Goal: Transaction & Acquisition: Purchase product/service

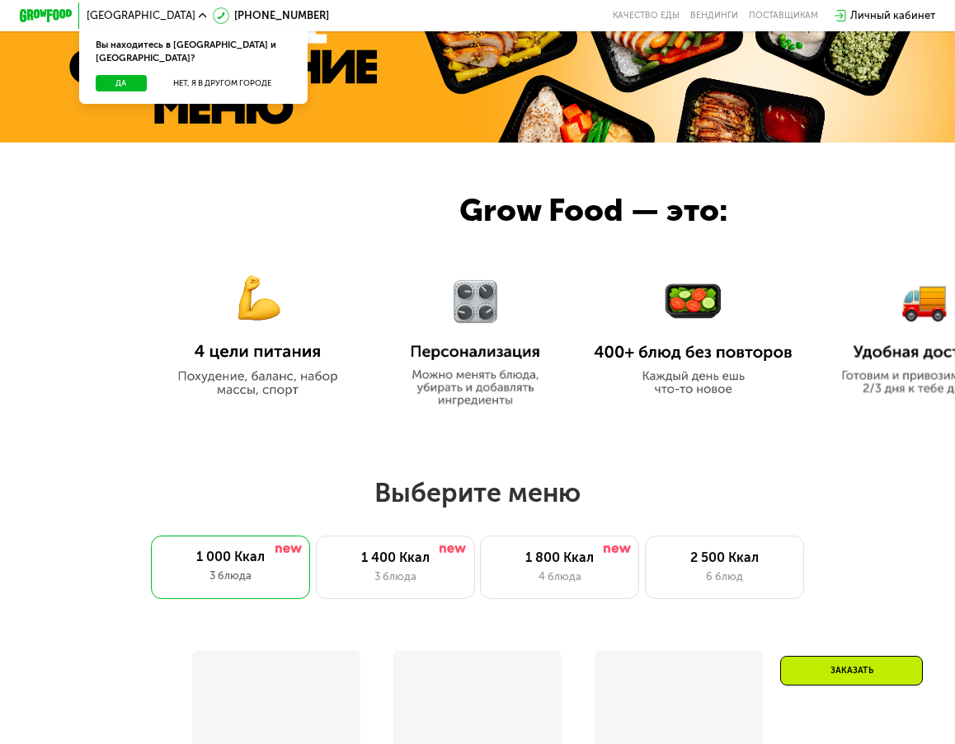
scroll to position [495, 0]
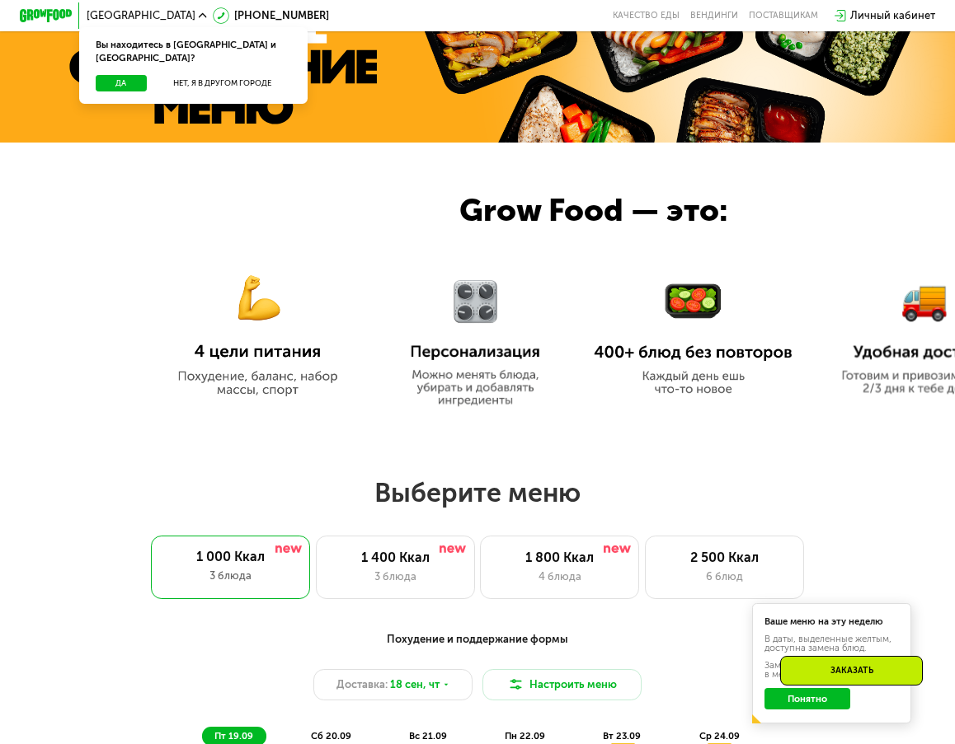
click at [250, 316] on img at bounding box center [257, 325] width 199 height 144
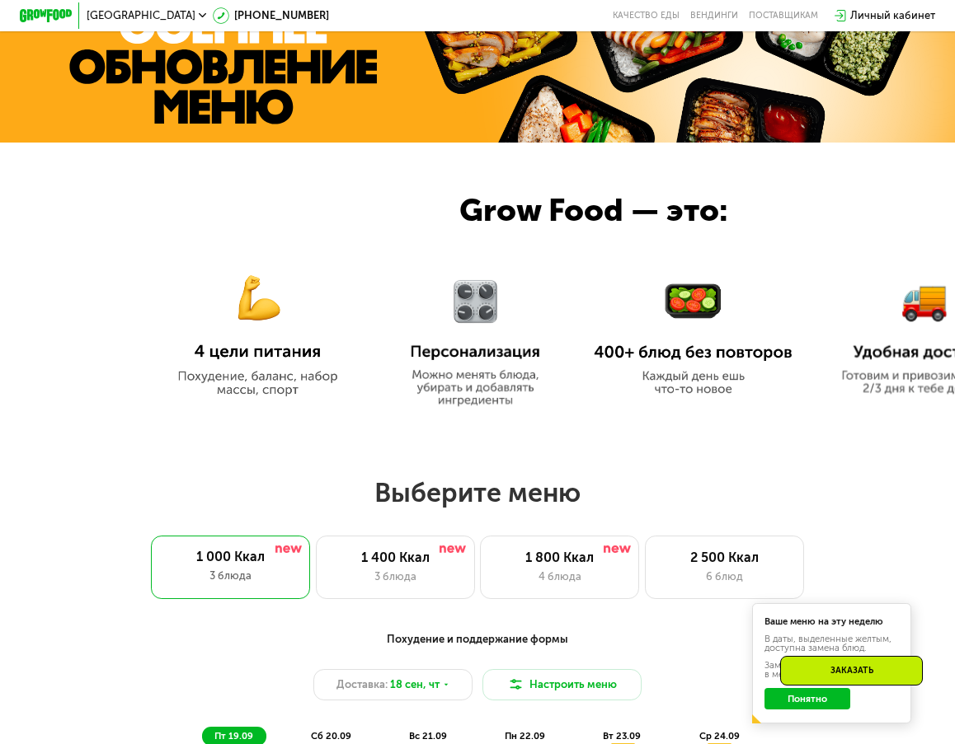
click at [267, 377] on img at bounding box center [257, 325] width 199 height 144
click at [396, 578] on div "3 блюда" at bounding box center [395, 577] width 131 height 16
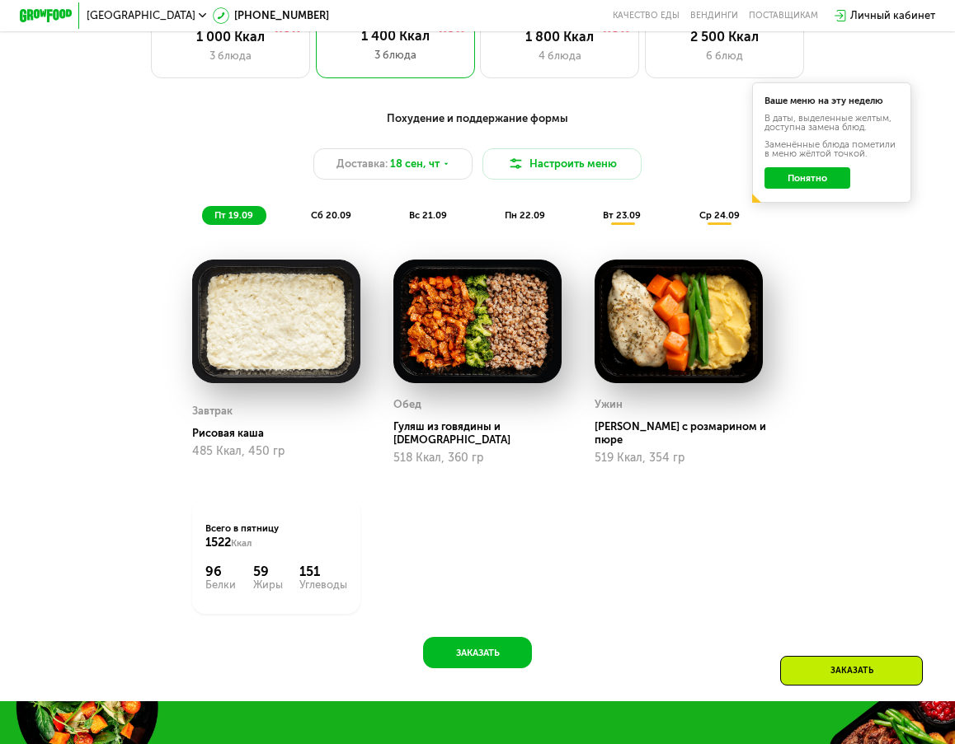
scroll to position [989, 0]
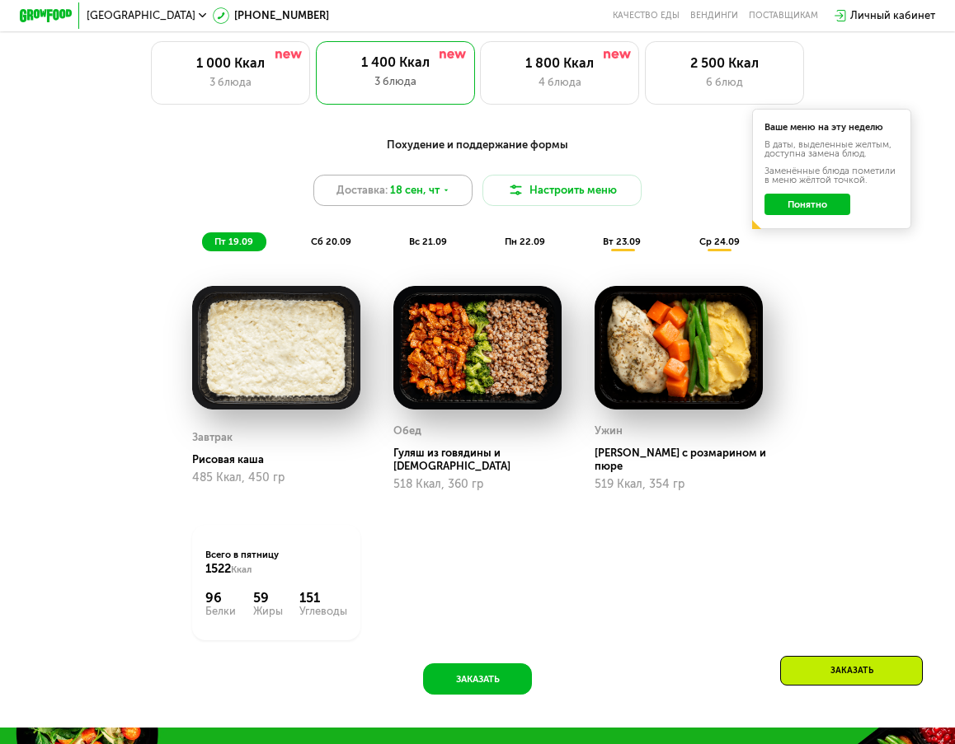
click at [440, 199] on div "Доставка: [DATE]" at bounding box center [392, 191] width 159 height 32
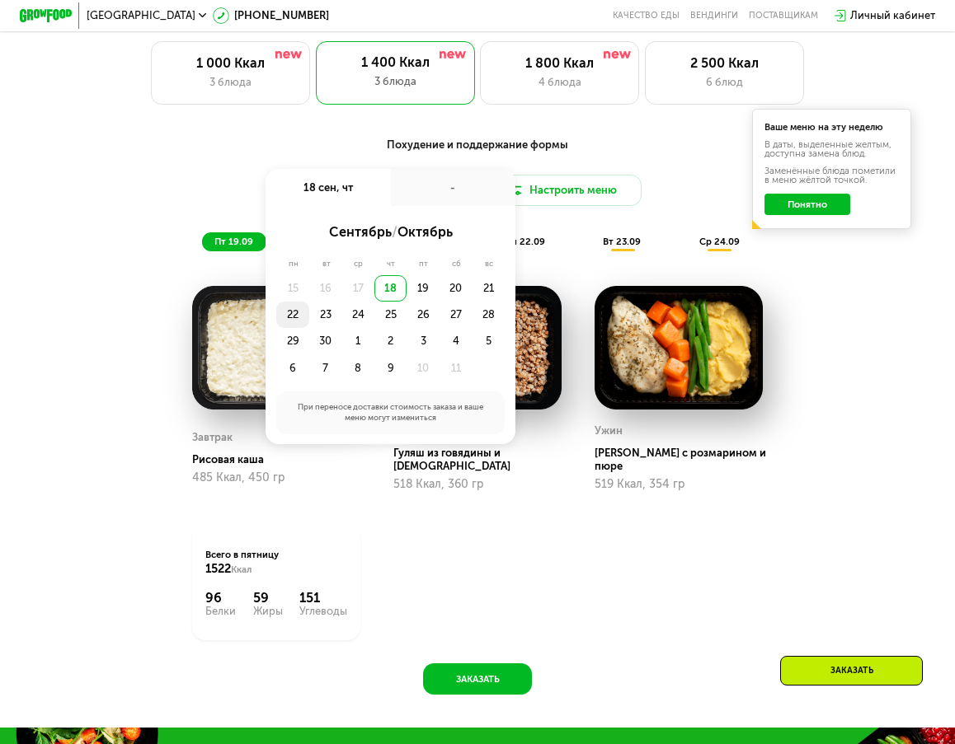
click at [289, 327] on div "22" at bounding box center [292, 315] width 33 height 26
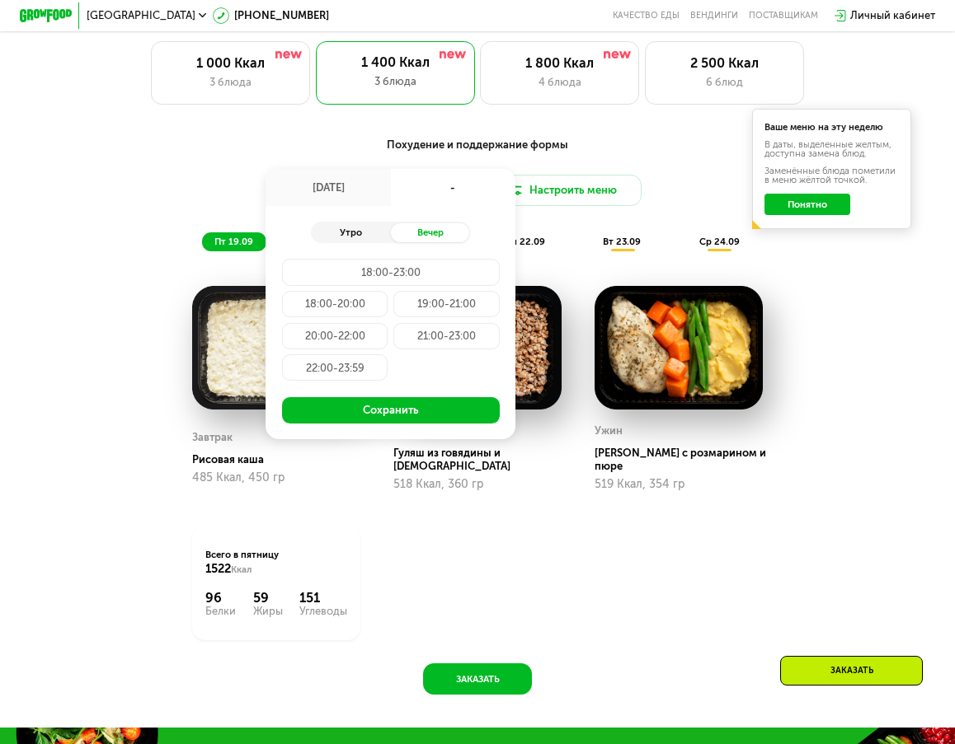
click at [340, 242] on div "Утро" at bounding box center [351, 232] width 80 height 19
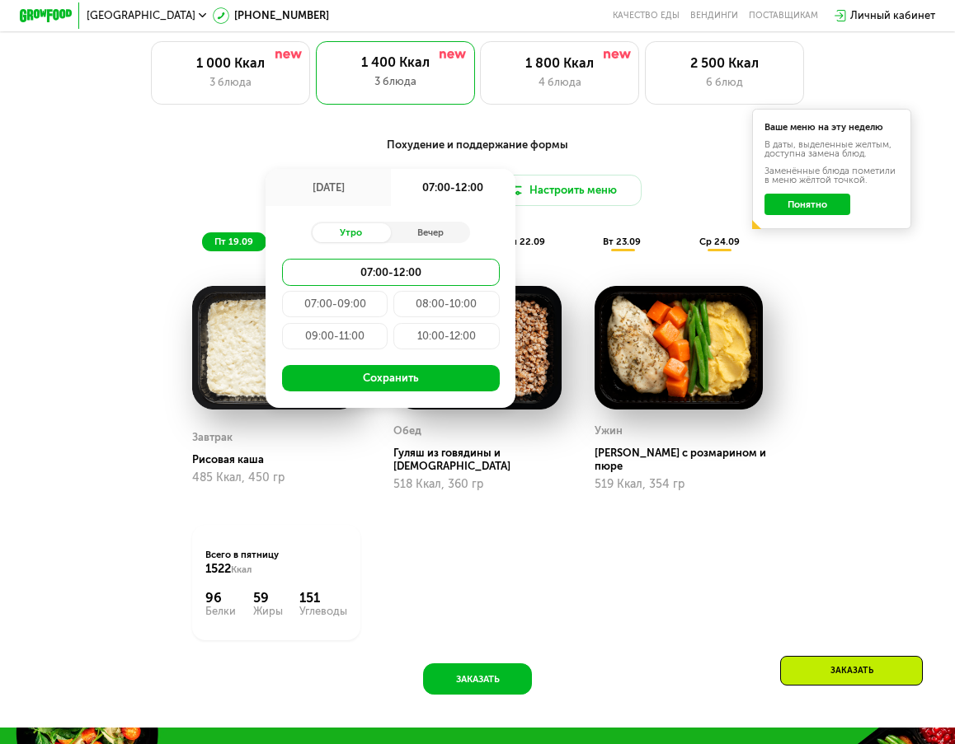
click at [368, 278] on div "07:00-12:00" at bounding box center [391, 272] width 218 height 26
click at [382, 388] on button "Сохранить" at bounding box center [391, 378] width 218 height 26
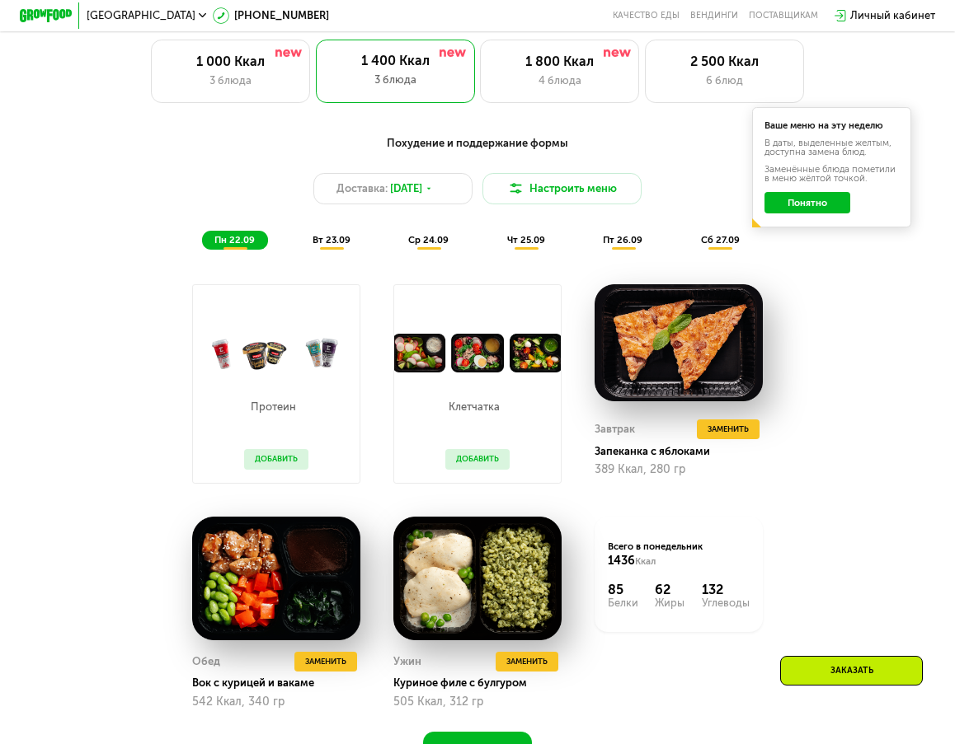
scroll to position [1072, 0]
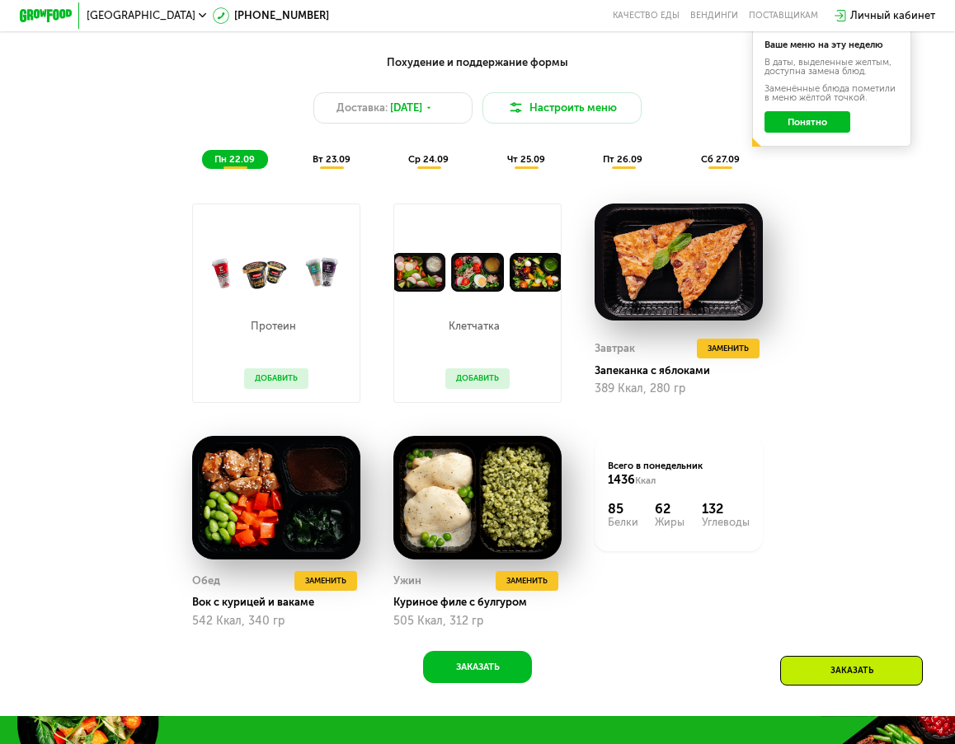
click at [331, 169] on div "вт 23.09" at bounding box center [332, 159] width 63 height 19
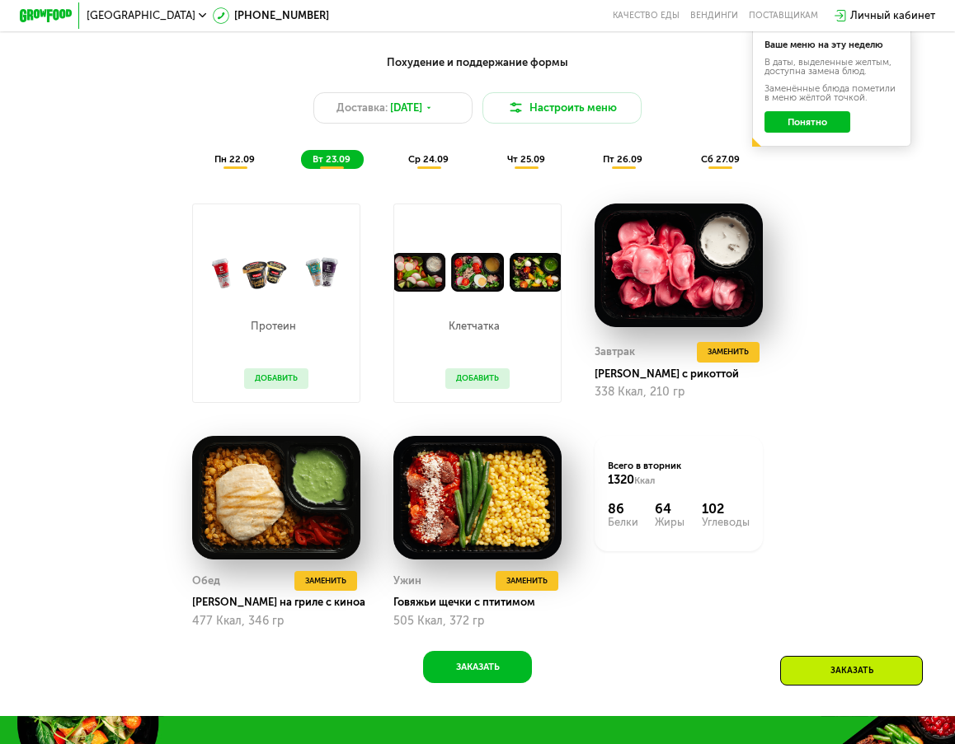
click at [419, 165] on span "ср 24.09" at bounding box center [428, 159] width 40 height 12
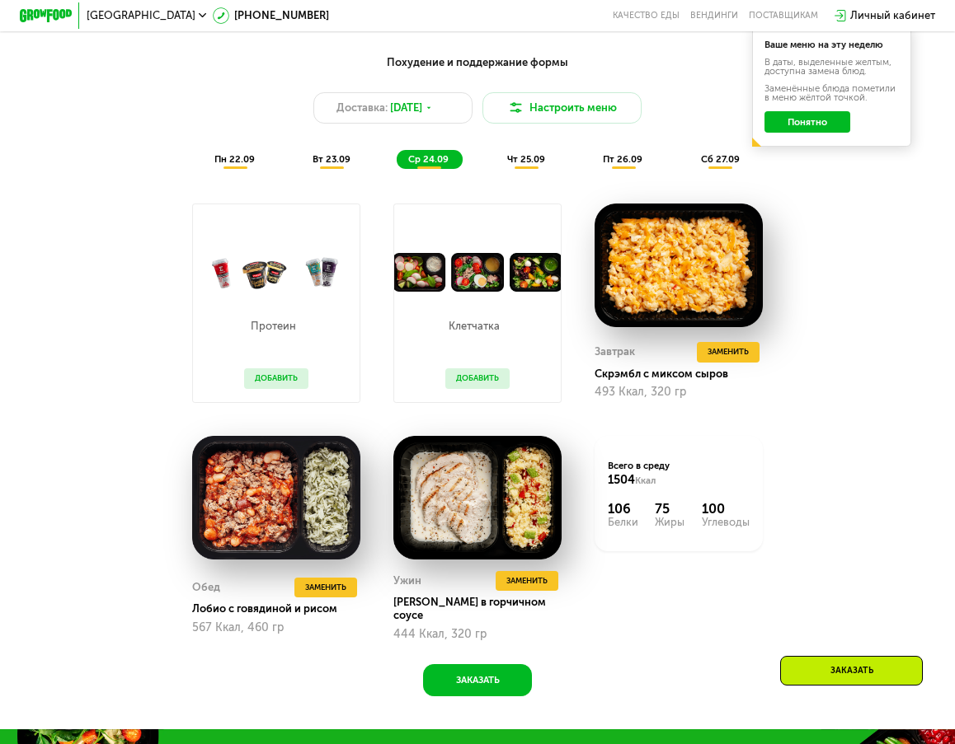
click at [518, 165] on span "чт 25.09" at bounding box center [526, 159] width 38 height 12
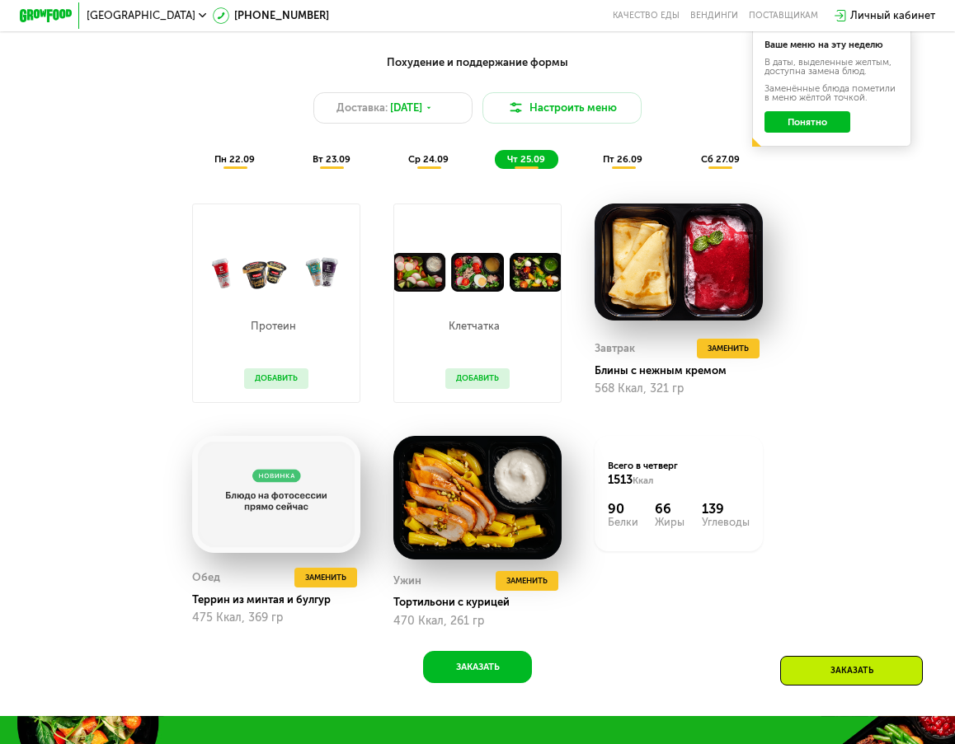
click at [636, 164] on span "пт 26.09" at bounding box center [623, 159] width 40 height 12
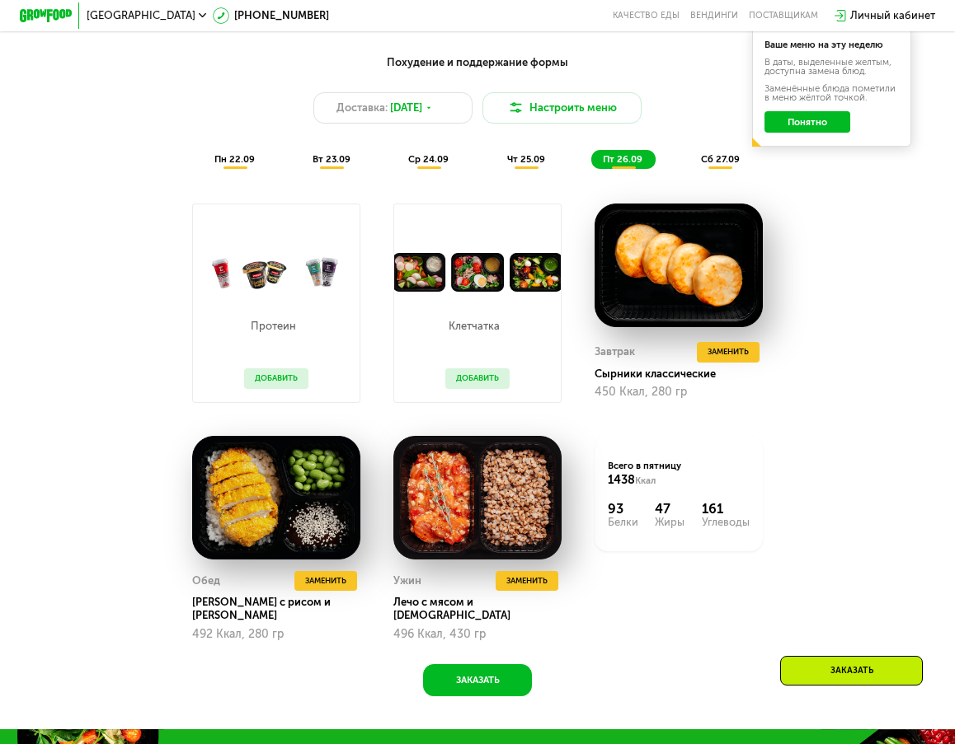
click at [716, 163] on span "сб 27.09" at bounding box center [720, 159] width 39 height 12
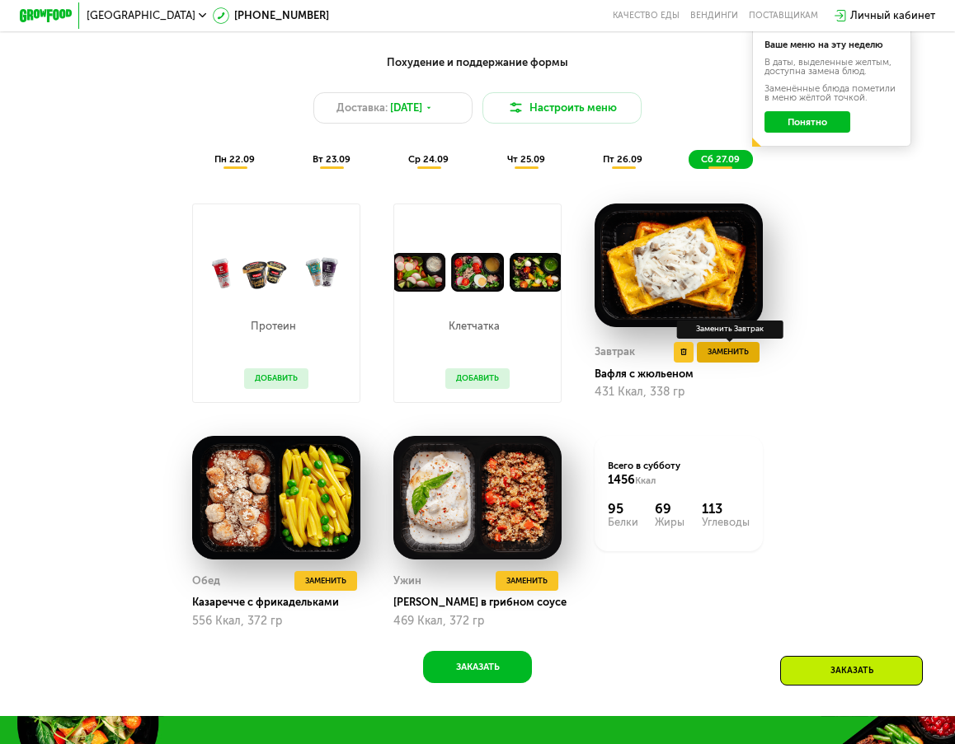
click at [732, 359] on span "Заменить" at bounding box center [727, 351] width 41 height 13
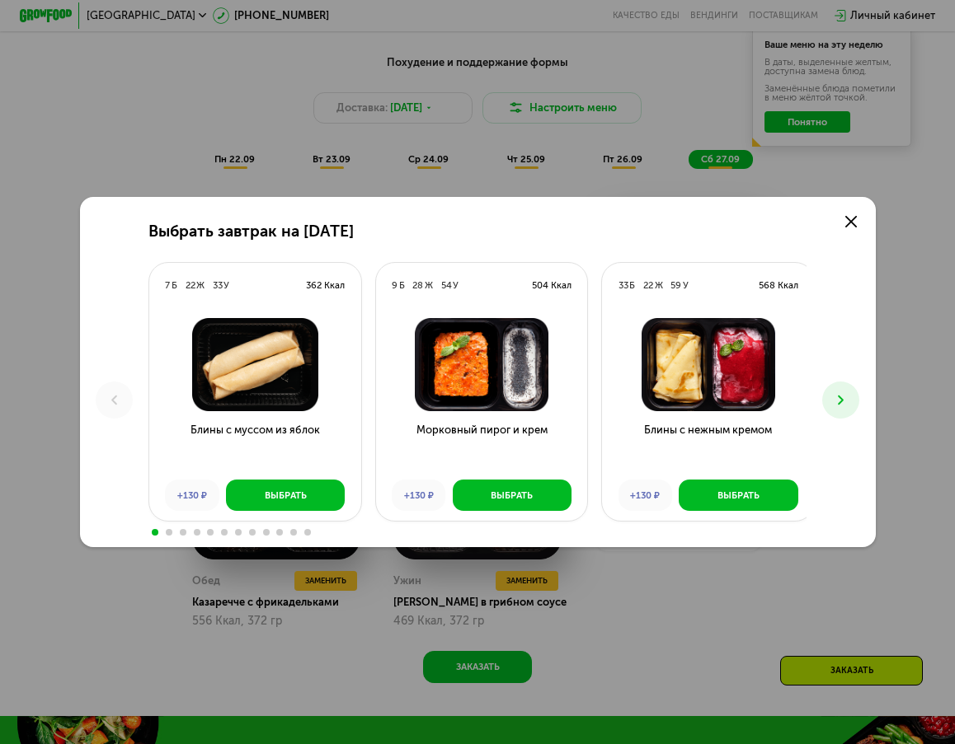
click at [836, 399] on button at bounding box center [840, 400] width 37 height 37
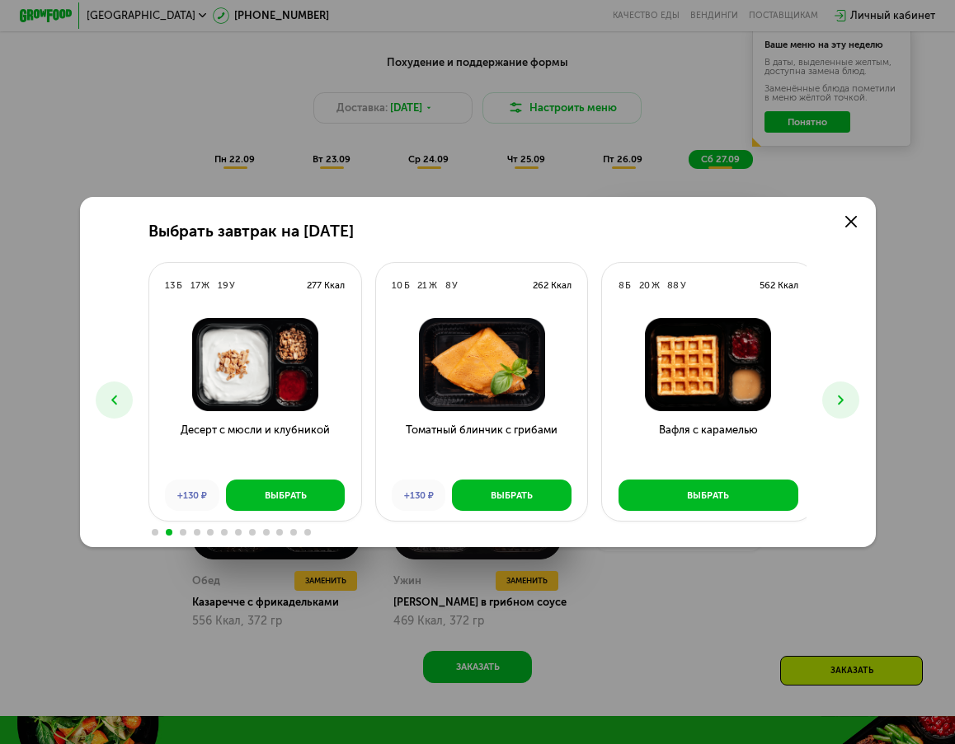
click at [836, 399] on button at bounding box center [840, 400] width 37 height 37
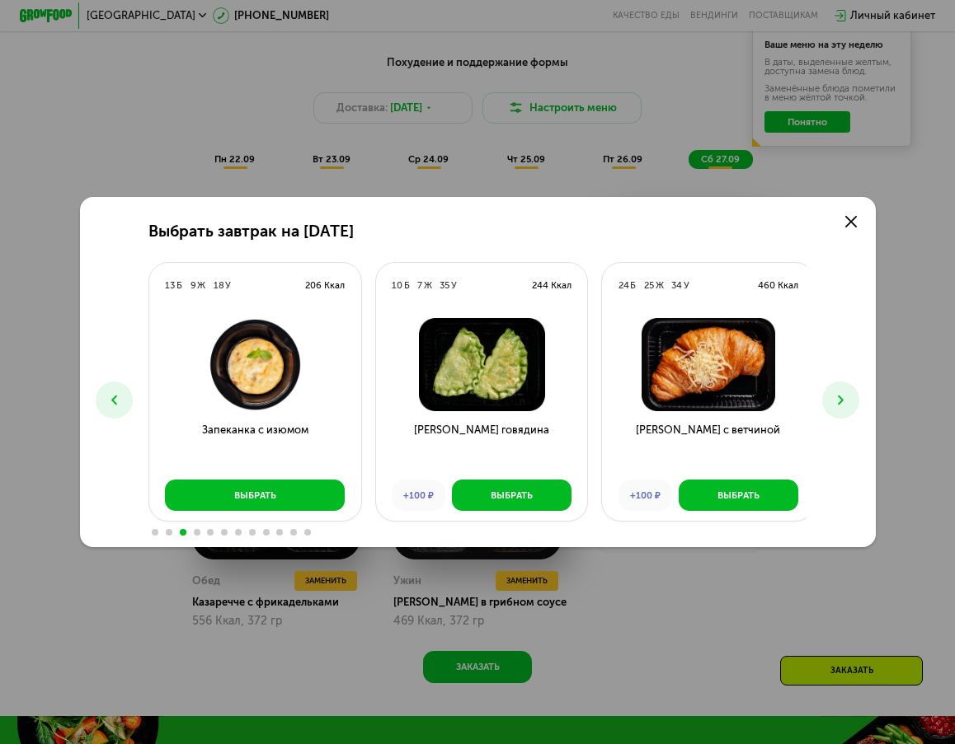
click at [836, 399] on button at bounding box center [840, 400] width 37 height 37
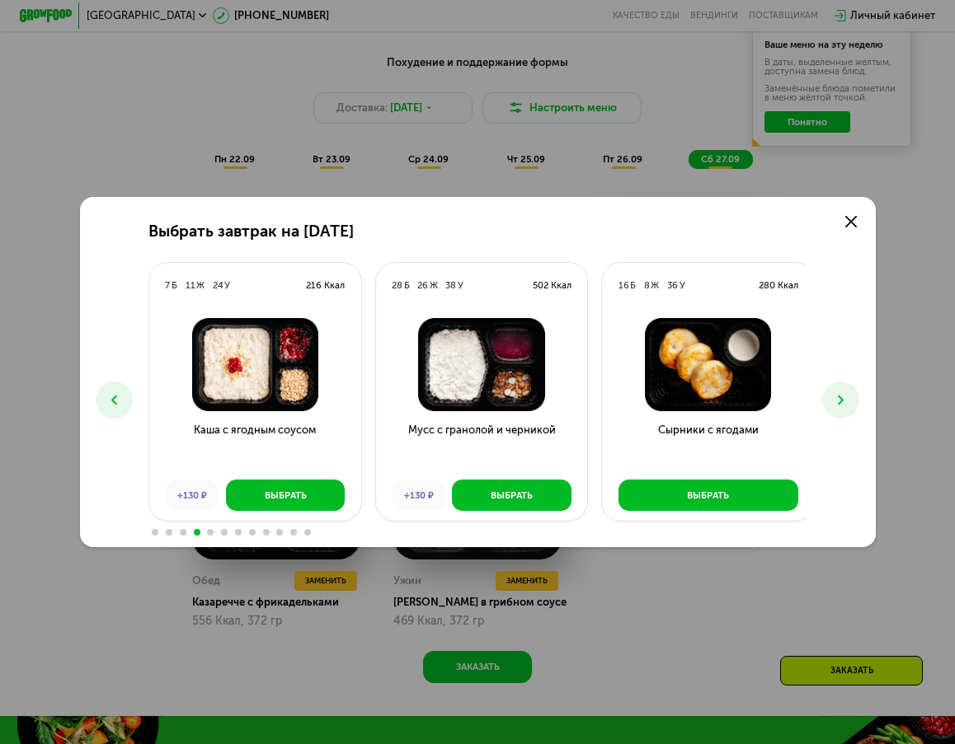
click at [120, 397] on button at bounding box center [114, 400] width 37 height 37
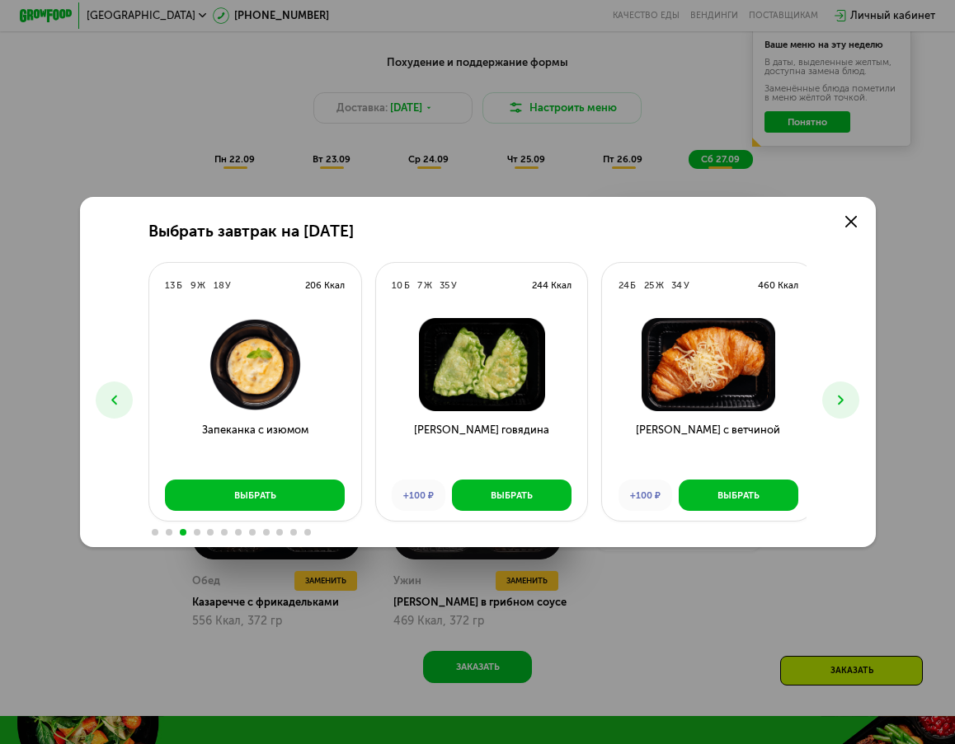
click at [845, 410] on button at bounding box center [840, 400] width 37 height 37
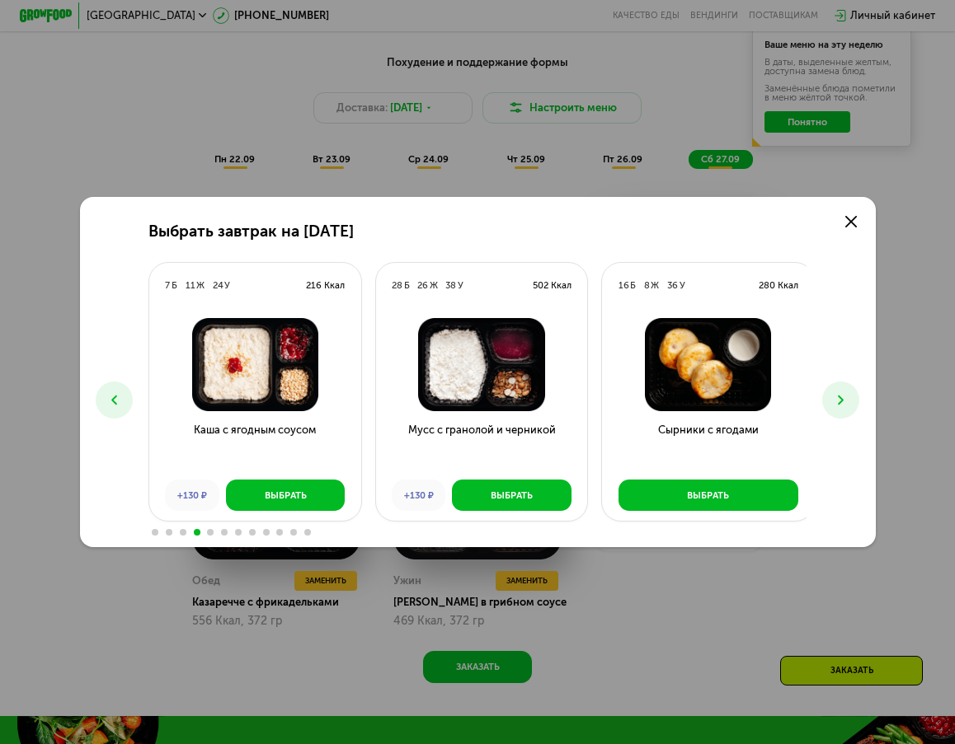
click at [845, 410] on button at bounding box center [840, 400] width 37 height 37
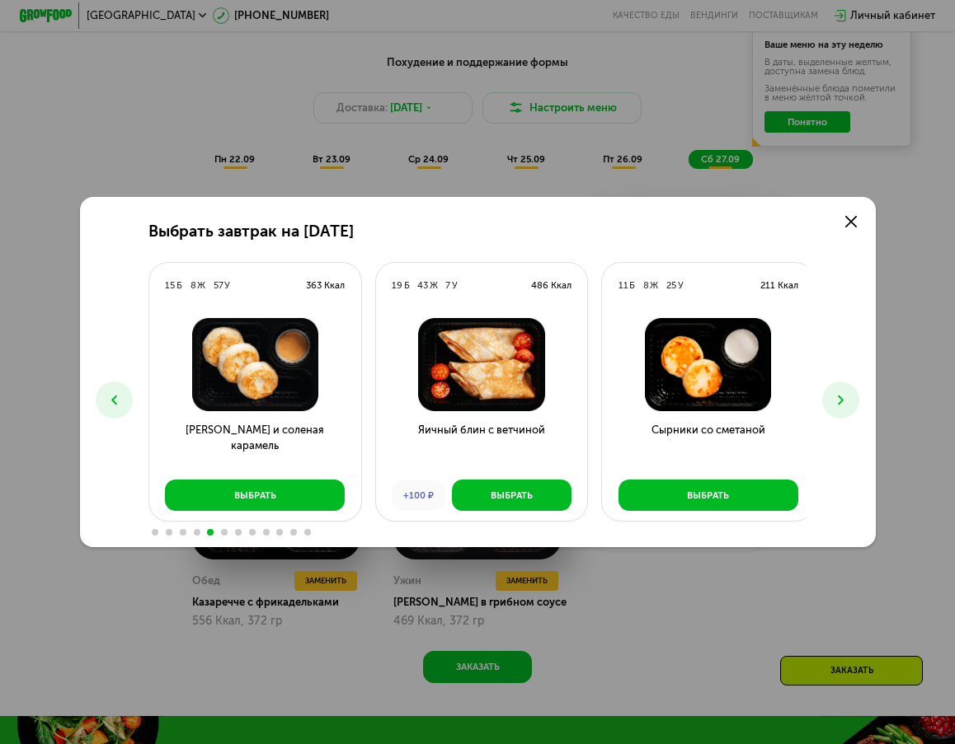
click at [855, 400] on button at bounding box center [840, 400] width 37 height 37
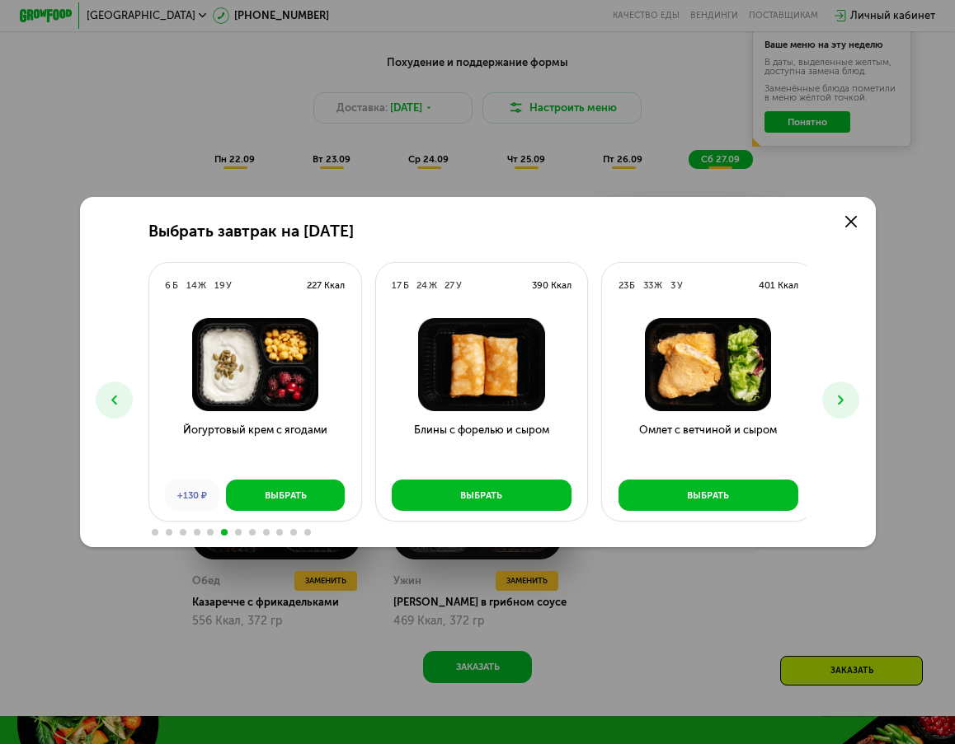
click at [855, 400] on button at bounding box center [840, 400] width 37 height 37
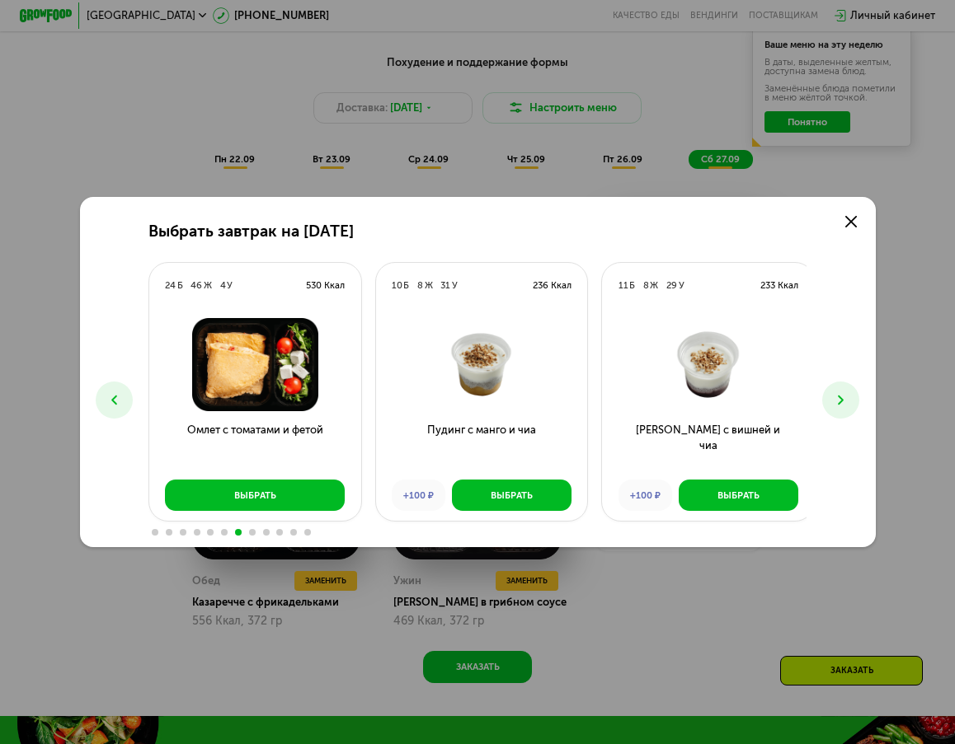
click at [108, 409] on button at bounding box center [114, 400] width 37 height 37
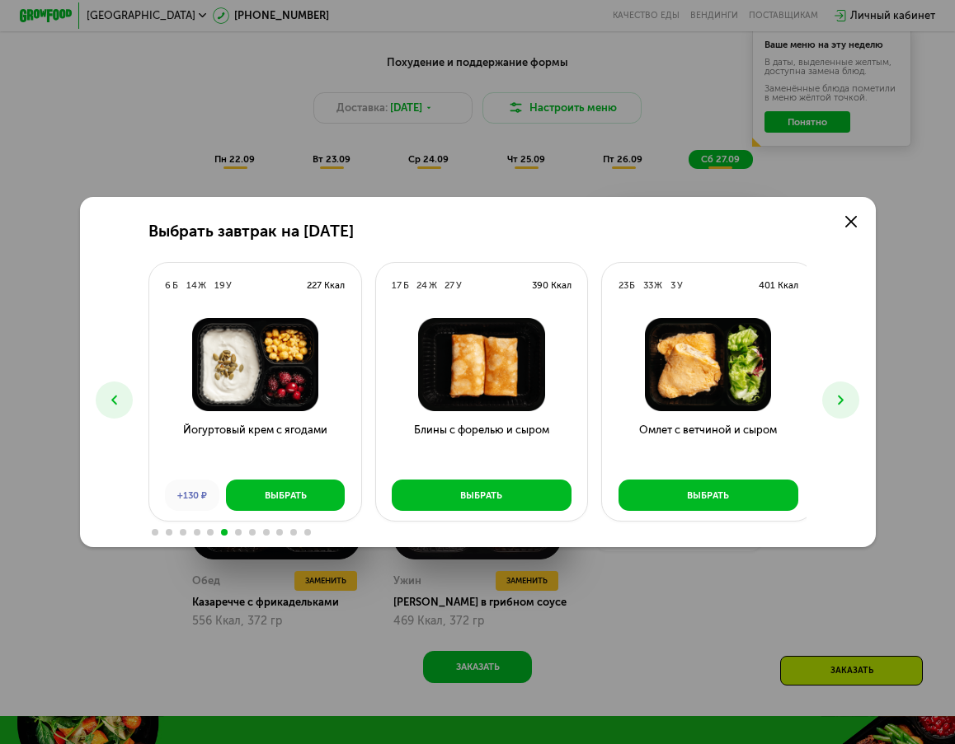
click at [829, 387] on div "Выбрать завтрак на [DATE] 7 Б 22 Ж 33 У 362 Ккал Блины с муссом из яблок +130 ₽…" at bounding box center [477, 372] width 795 height 350
click at [845, 391] on button at bounding box center [840, 400] width 37 height 37
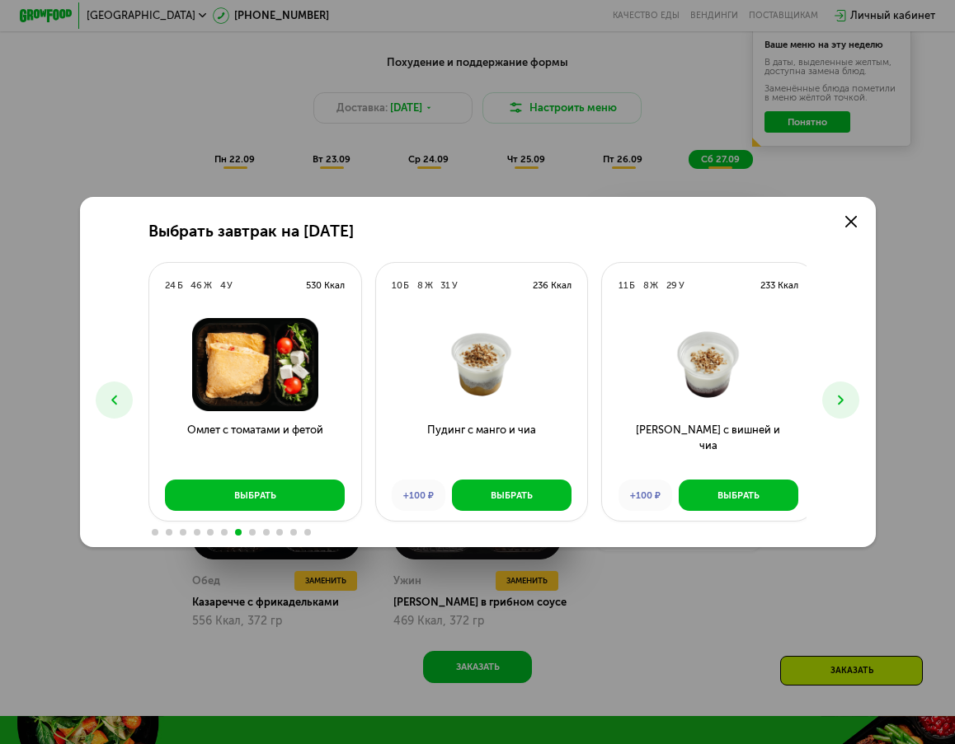
click at [845, 391] on button at bounding box center [840, 400] width 37 height 37
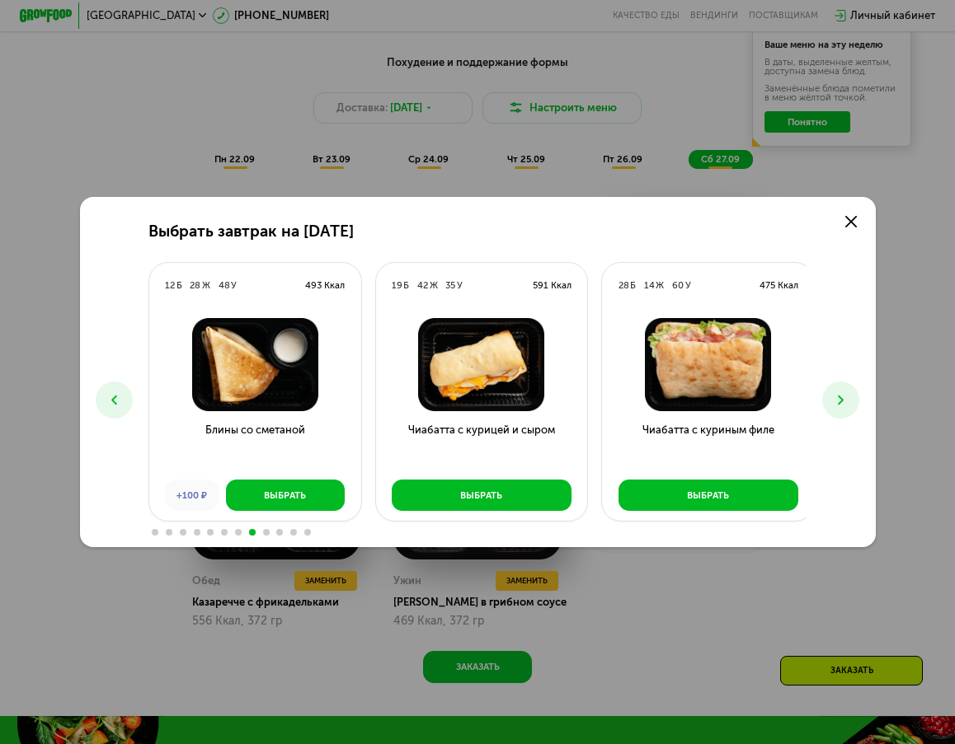
click at [859, 396] on button at bounding box center [840, 400] width 37 height 37
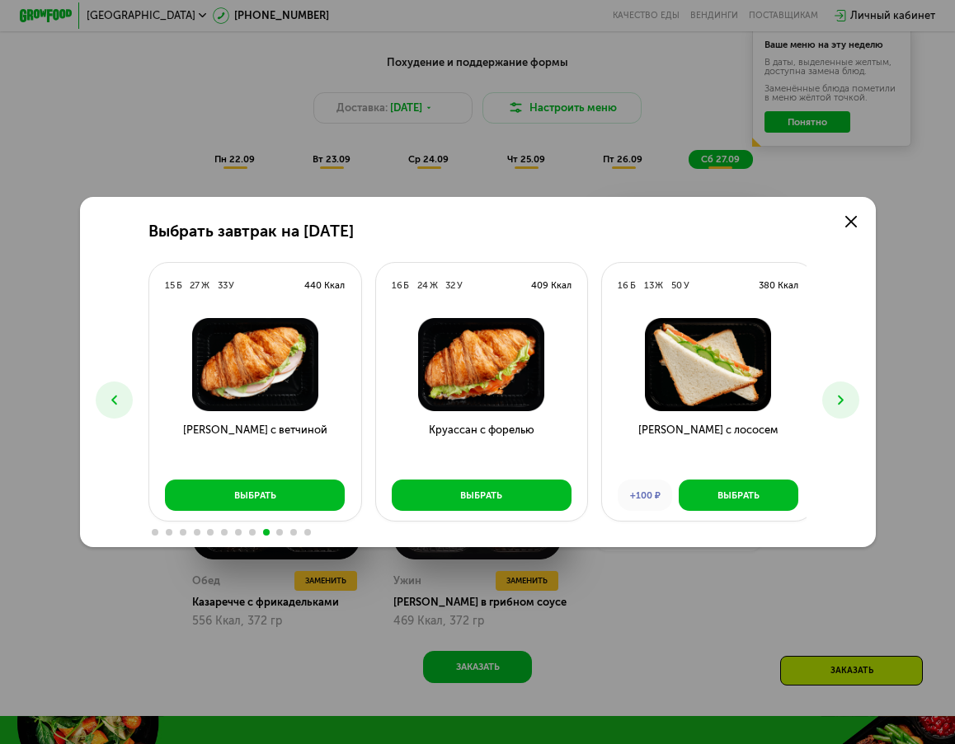
click at [859, 396] on button at bounding box center [840, 400] width 37 height 37
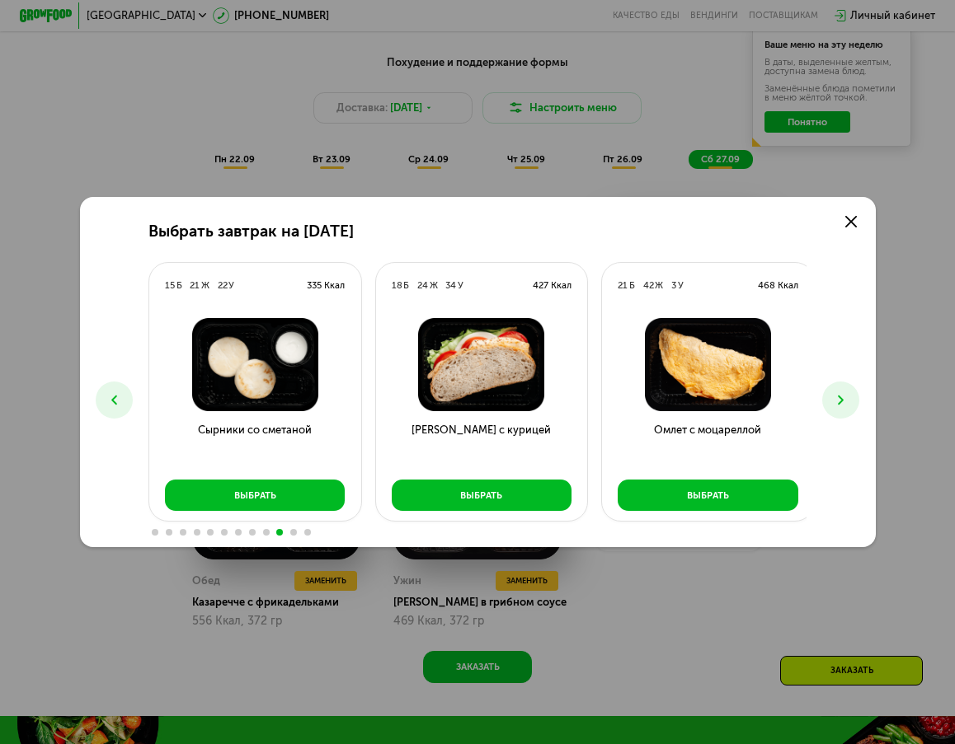
click at [859, 396] on button at bounding box center [840, 400] width 37 height 37
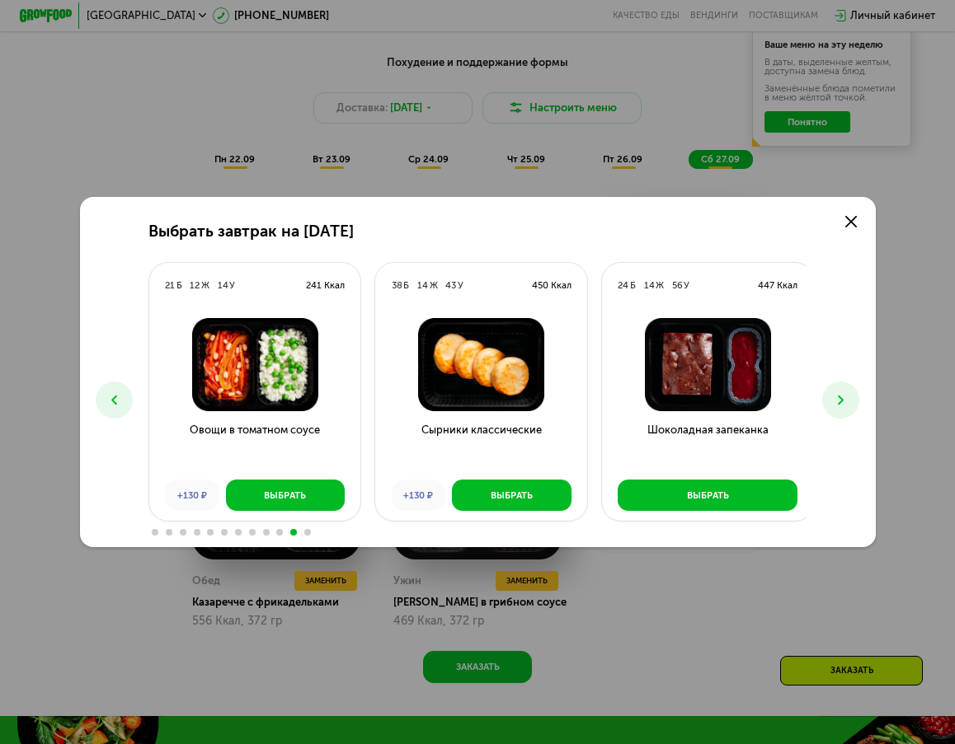
click at [859, 396] on button at bounding box center [840, 400] width 37 height 37
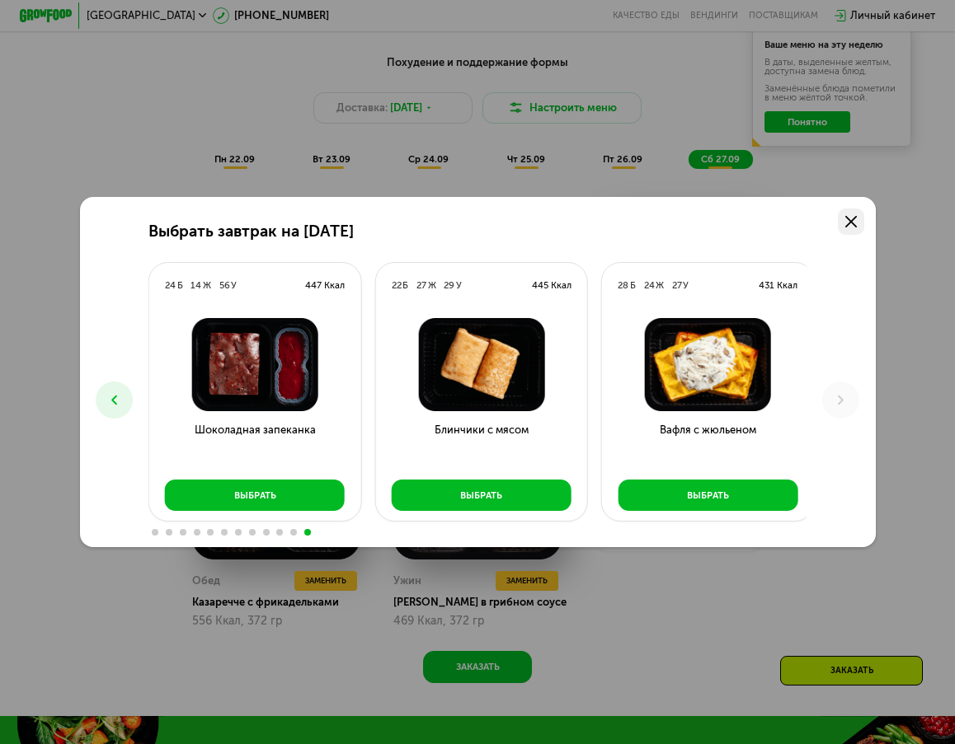
click at [855, 227] on link at bounding box center [851, 222] width 26 height 26
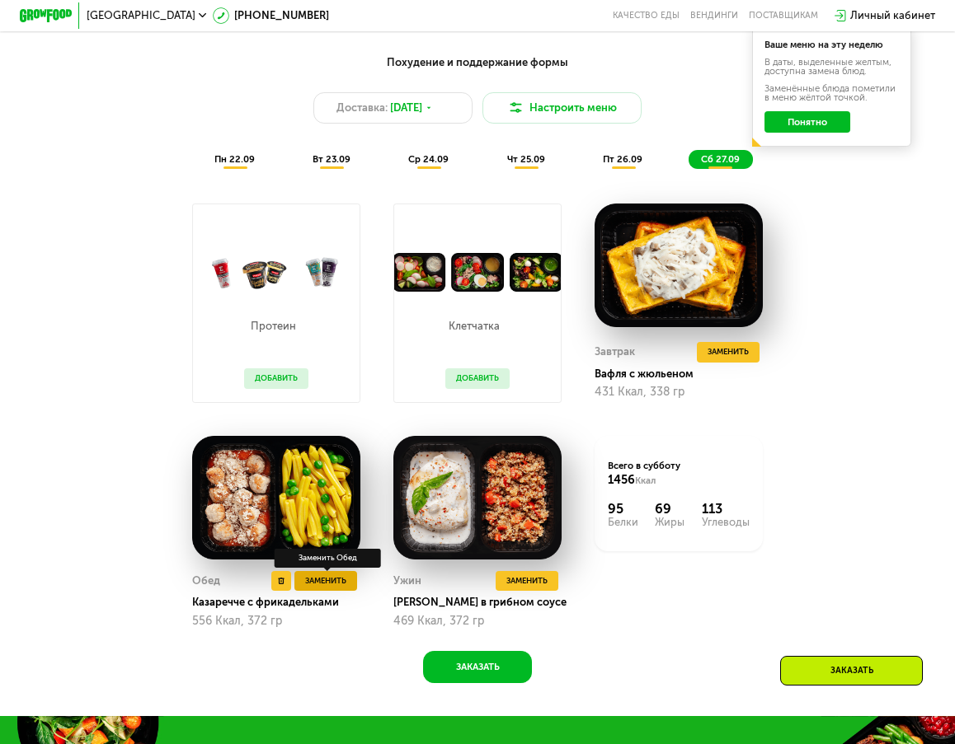
click at [327, 588] on span "Заменить" at bounding box center [325, 581] width 41 height 13
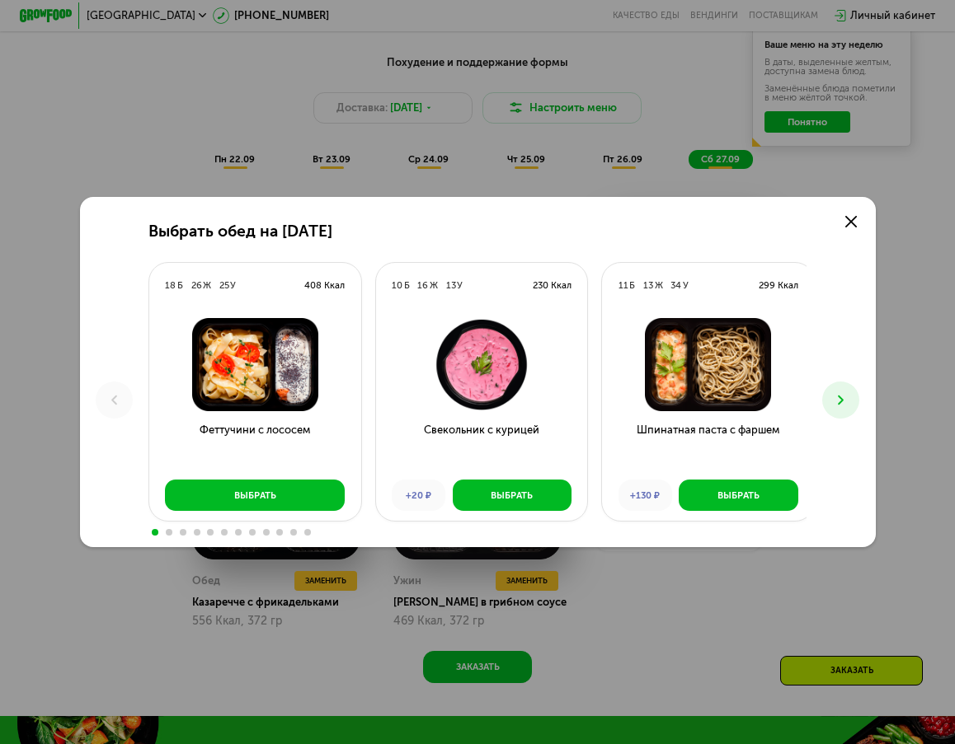
click at [854, 402] on button at bounding box center [840, 400] width 37 height 37
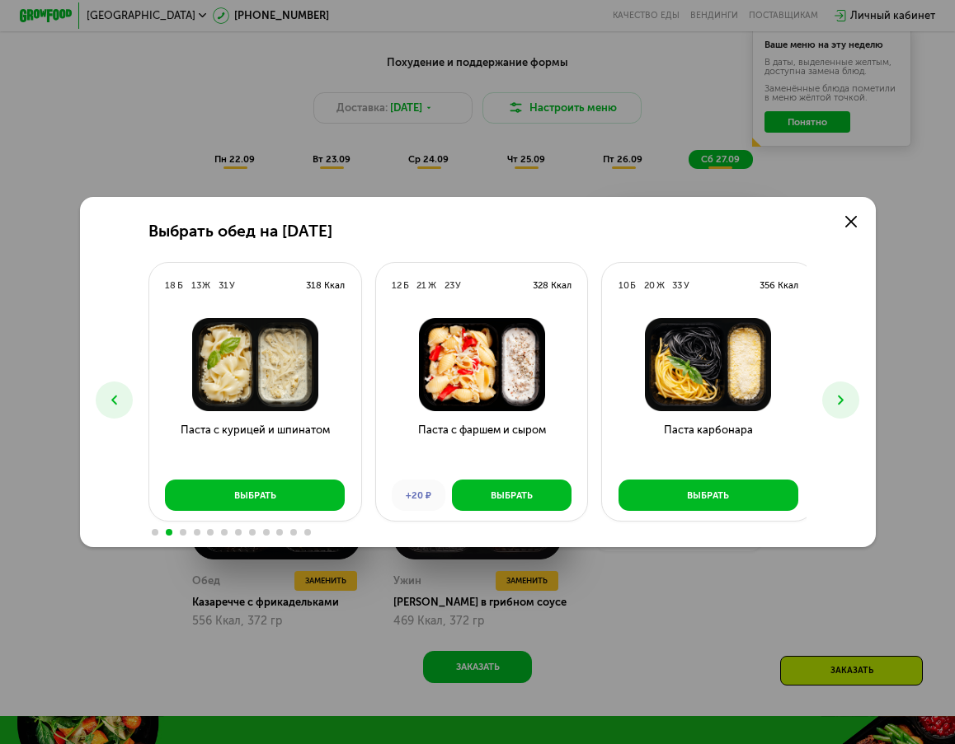
click at [854, 402] on button at bounding box center [840, 400] width 37 height 37
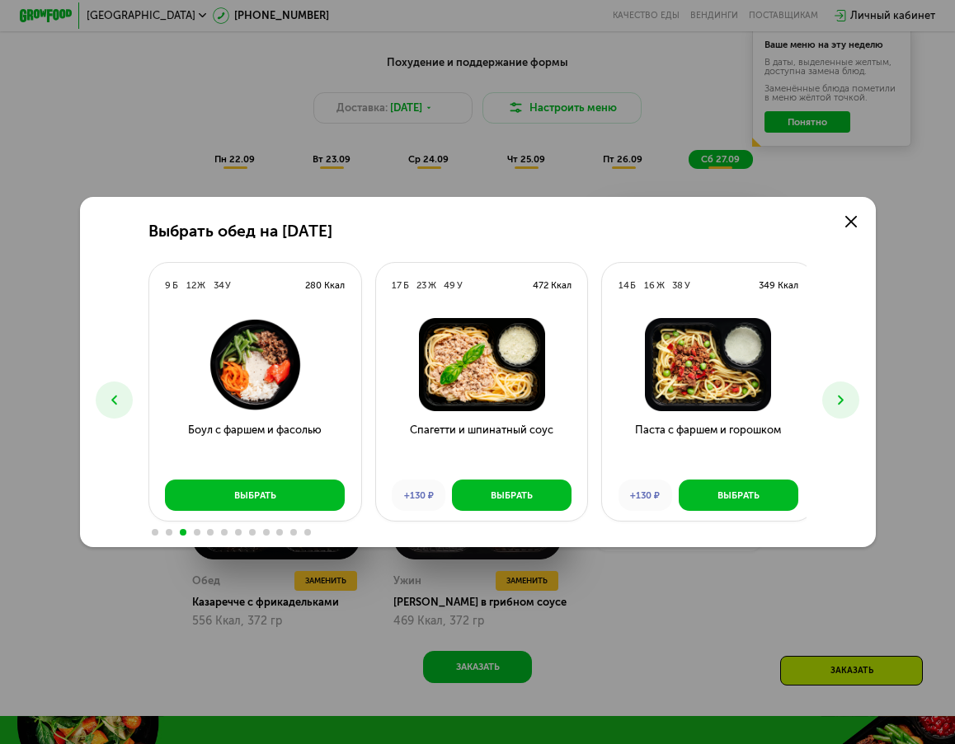
click at [854, 402] on button at bounding box center [840, 400] width 37 height 37
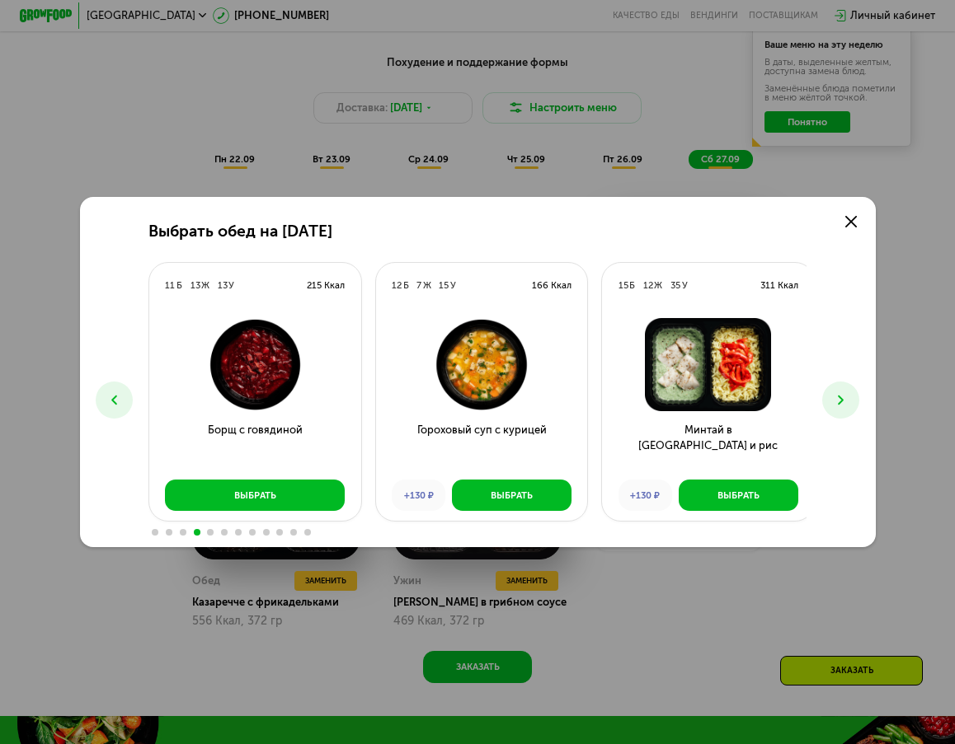
click at [854, 402] on button at bounding box center [840, 400] width 37 height 37
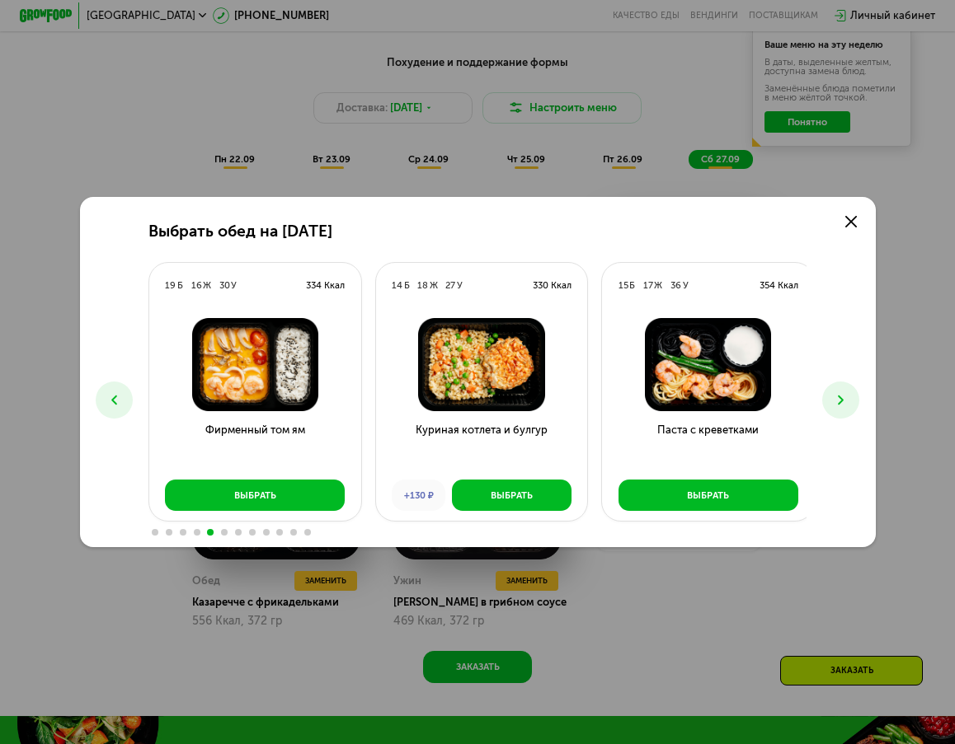
click at [854, 402] on button at bounding box center [840, 400] width 37 height 37
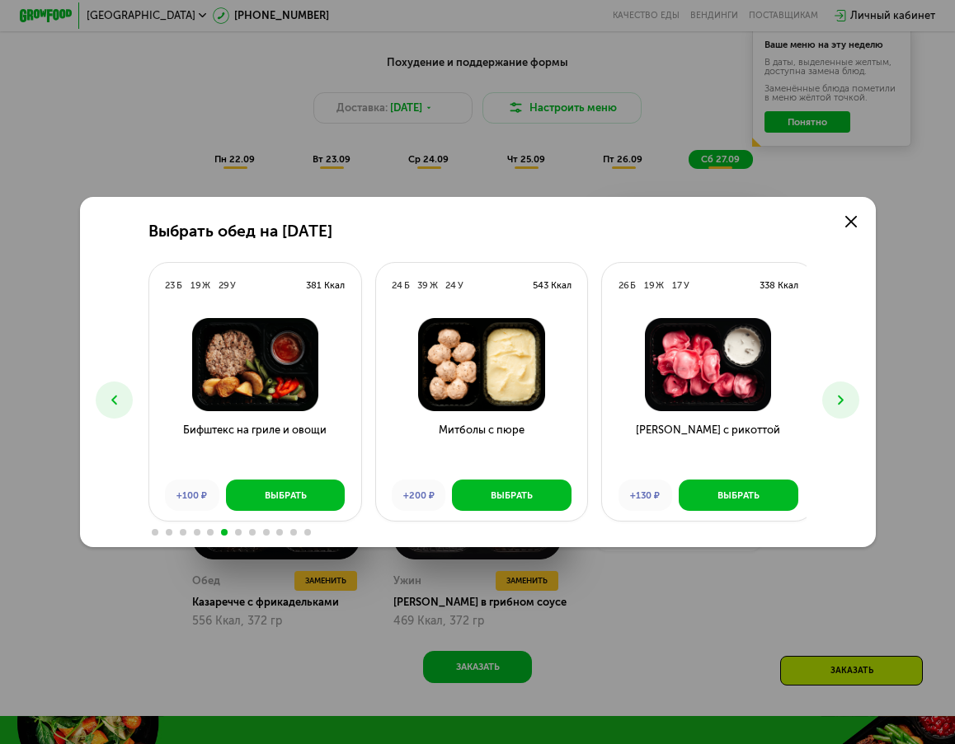
click at [854, 402] on button at bounding box center [840, 400] width 37 height 37
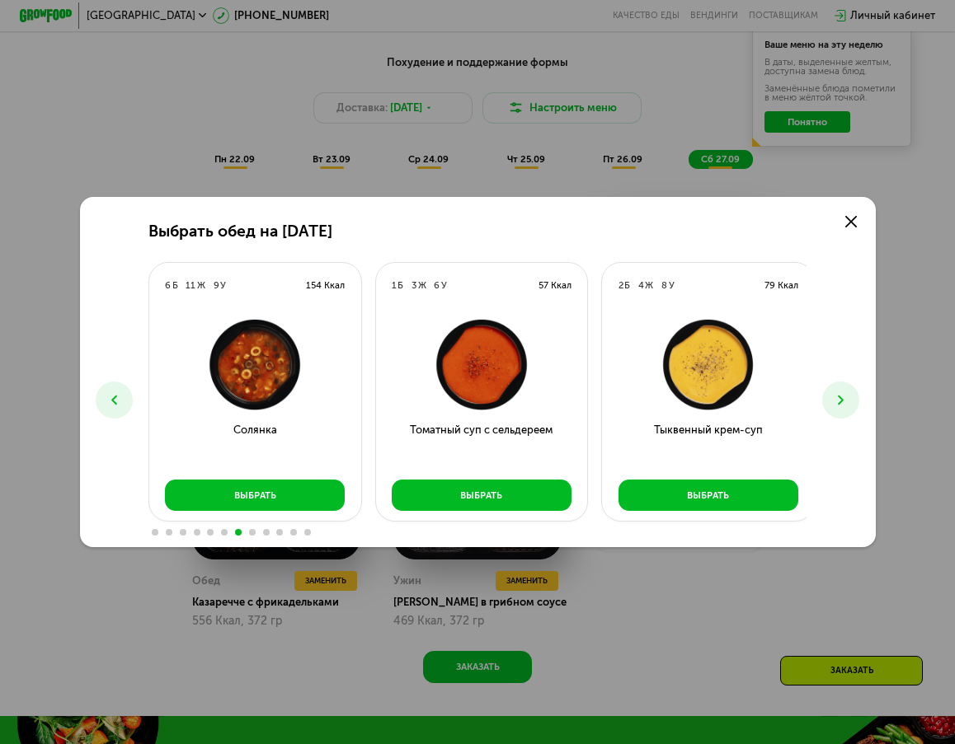
click at [854, 402] on button at bounding box center [840, 400] width 37 height 37
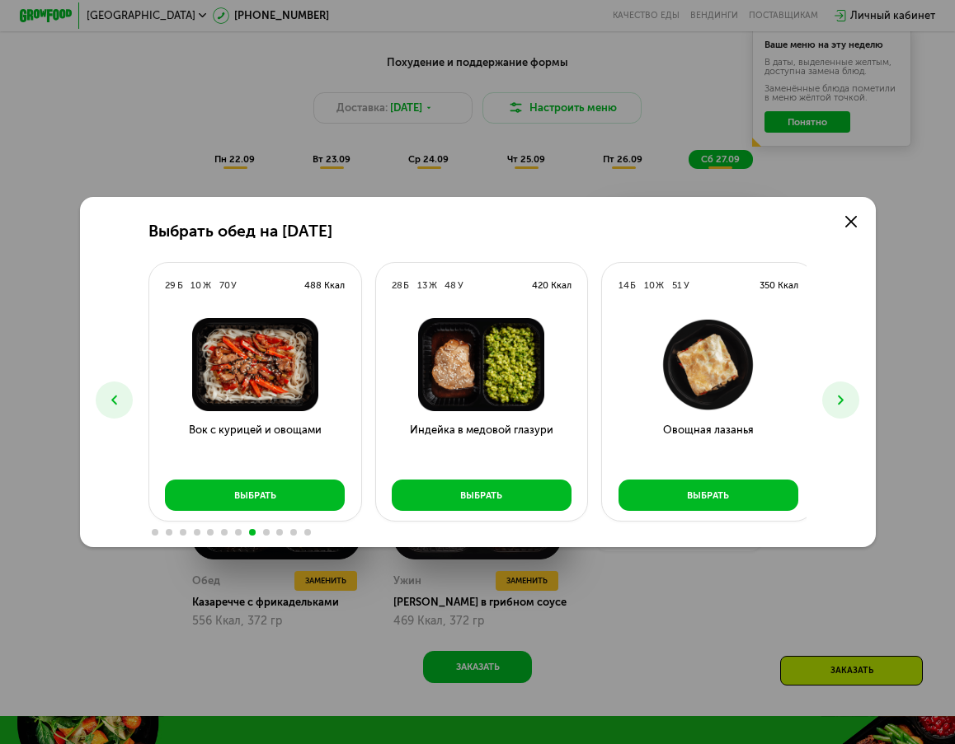
click at [854, 402] on button at bounding box center [840, 400] width 37 height 37
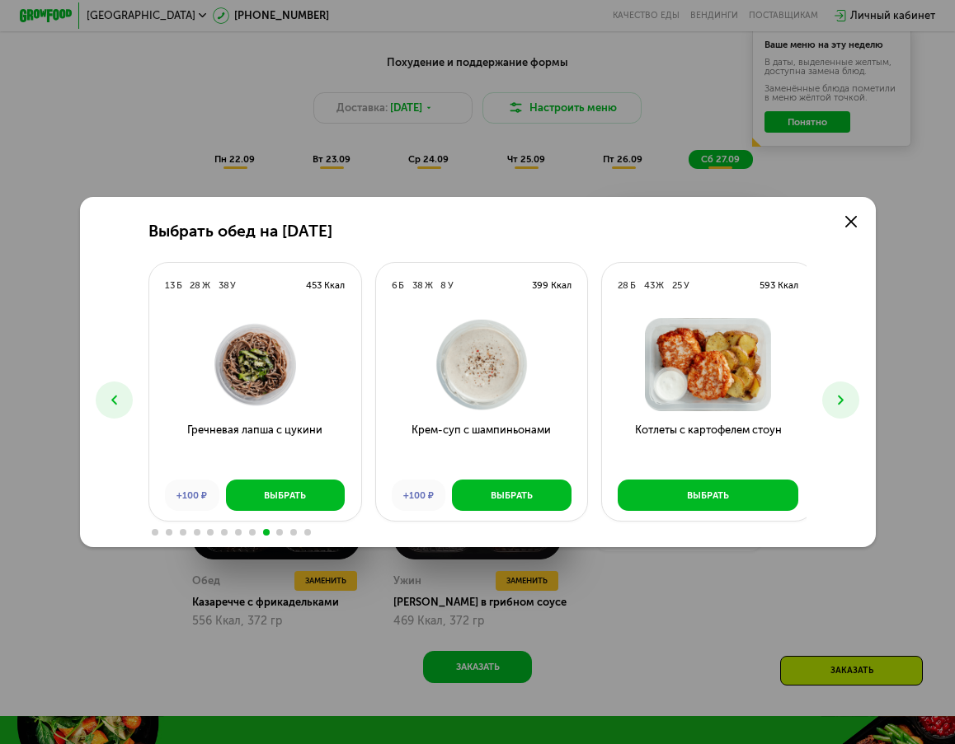
click at [854, 402] on button at bounding box center [840, 400] width 37 height 37
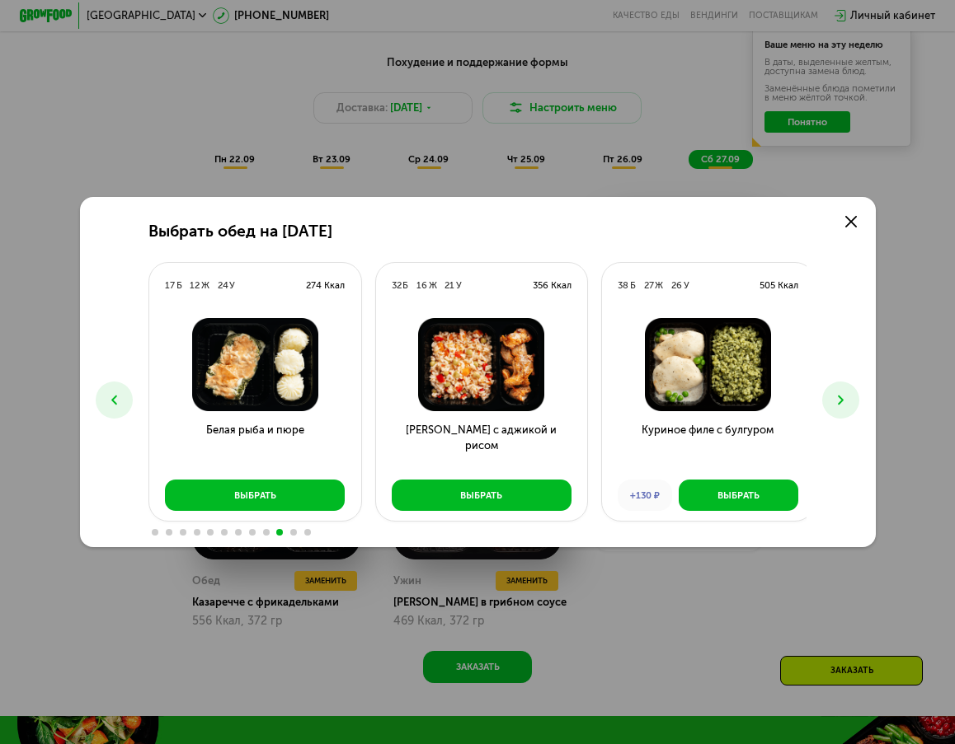
click at [854, 402] on button at bounding box center [840, 400] width 37 height 37
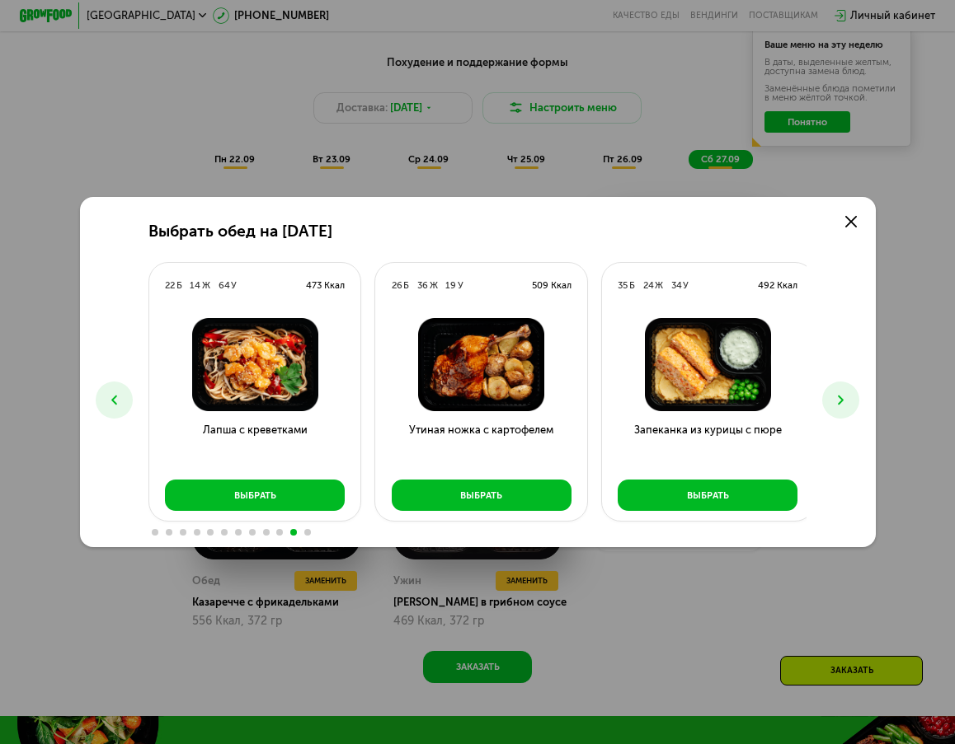
click at [854, 402] on button at bounding box center [840, 400] width 37 height 37
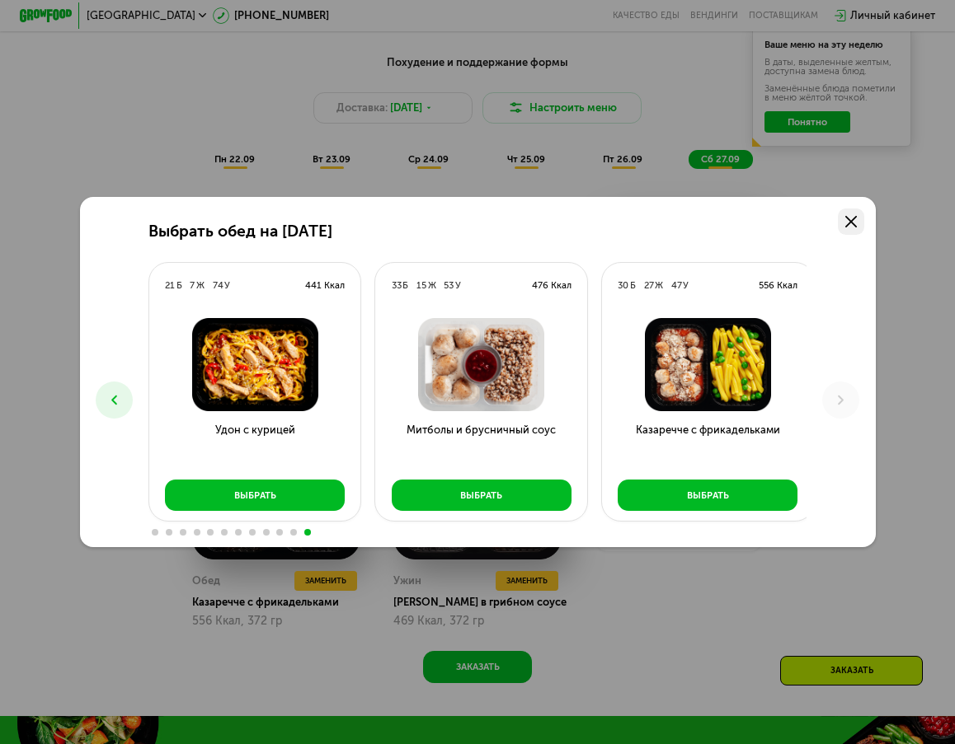
click at [855, 216] on icon at bounding box center [851, 222] width 12 height 12
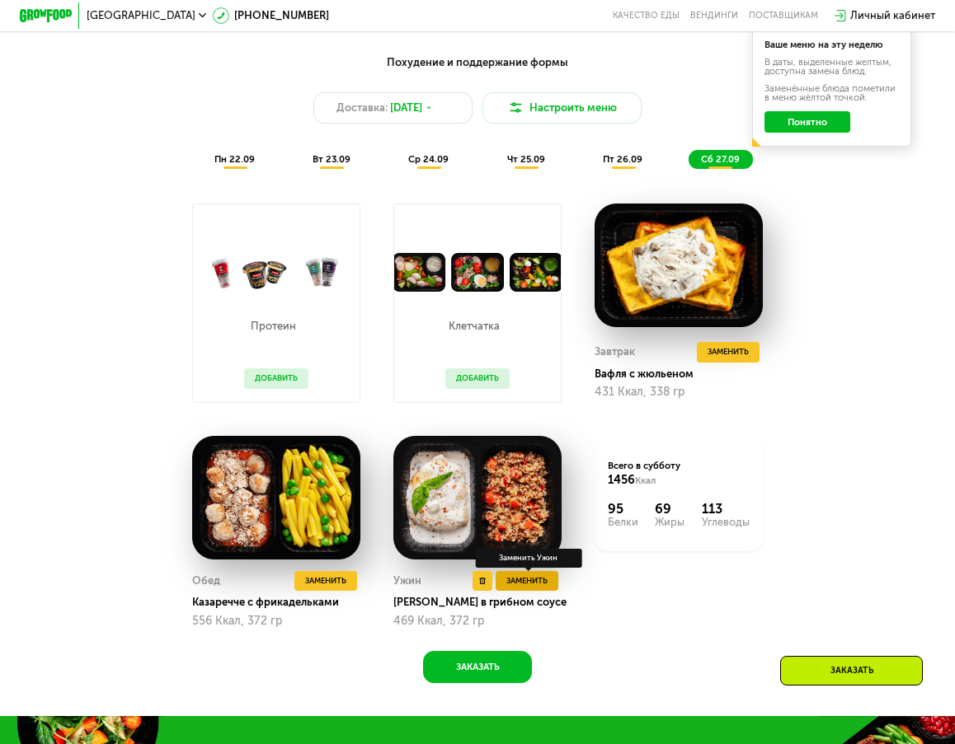
click at [551, 591] on button "Заменить" at bounding box center [526, 581] width 63 height 20
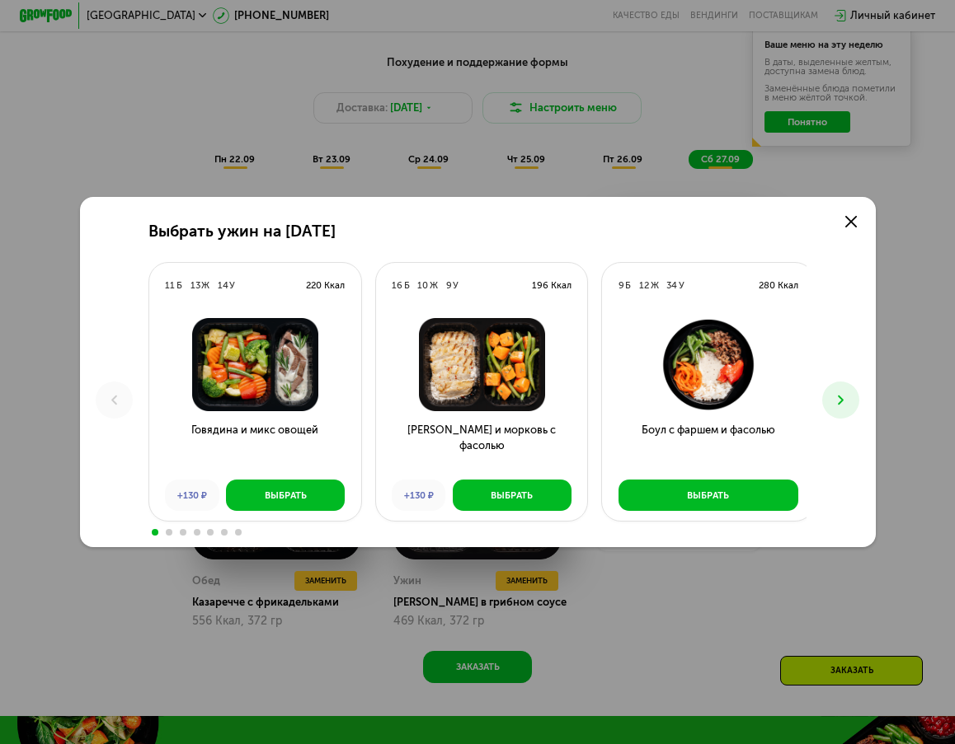
click at [843, 392] on icon at bounding box center [841, 400] width 16 height 16
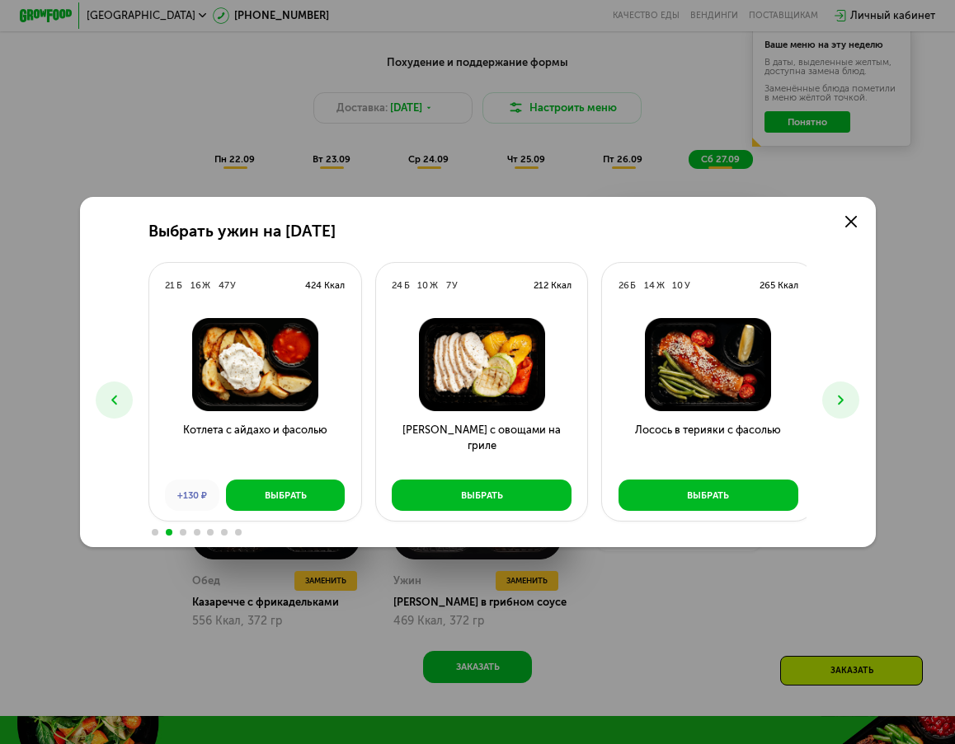
click at [869, 399] on div "Выбрать ужин на [DATE] Б 13 Ж 14 У 220 Ккал Говядина и микс овощей +130 ₽ Выбра…" at bounding box center [477, 372] width 795 height 350
click at [842, 398] on icon at bounding box center [841, 400] width 16 height 16
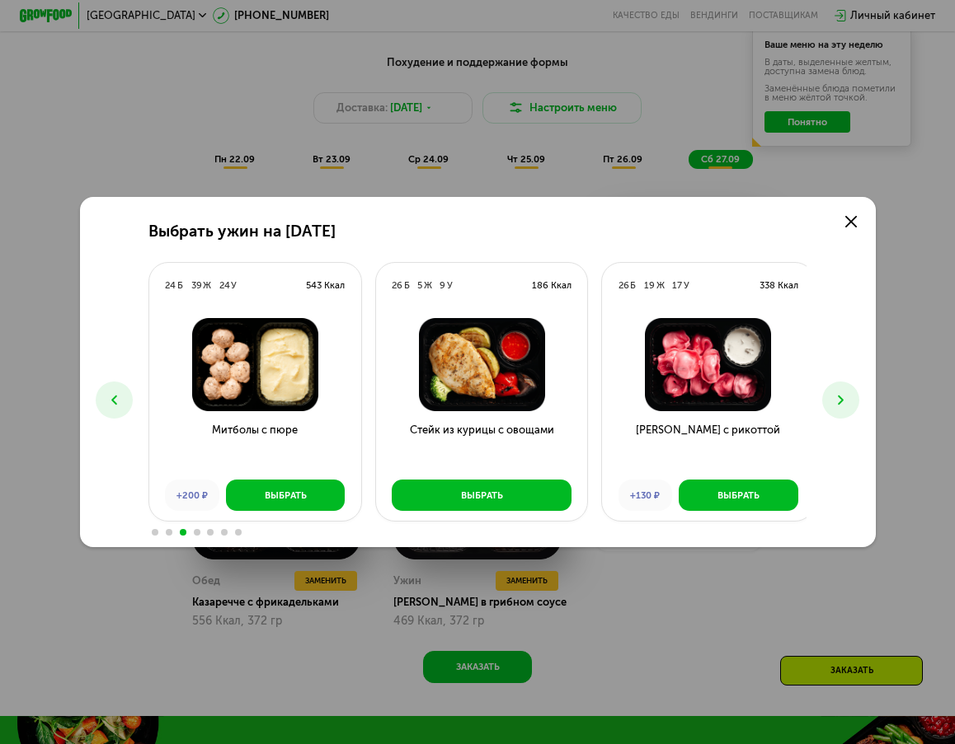
click at [842, 398] on icon at bounding box center [841, 400] width 16 height 16
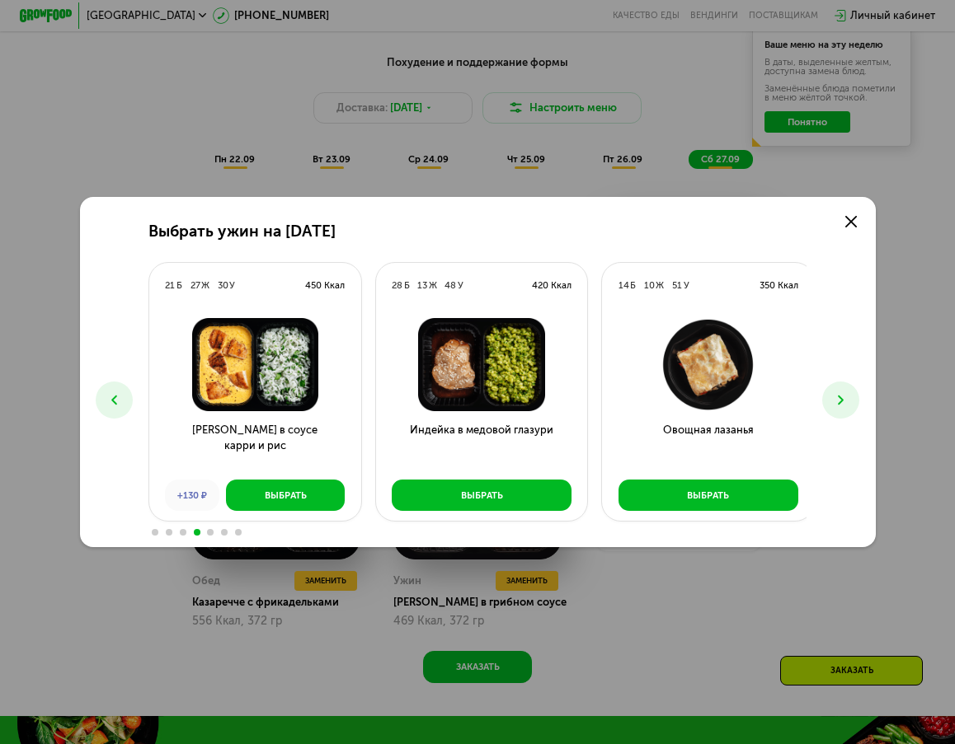
click at [650, 308] on div at bounding box center [708, 365] width 212 height 114
click at [683, 368] on img at bounding box center [707, 364] width 190 height 93
click at [856, 397] on button at bounding box center [840, 400] width 37 height 37
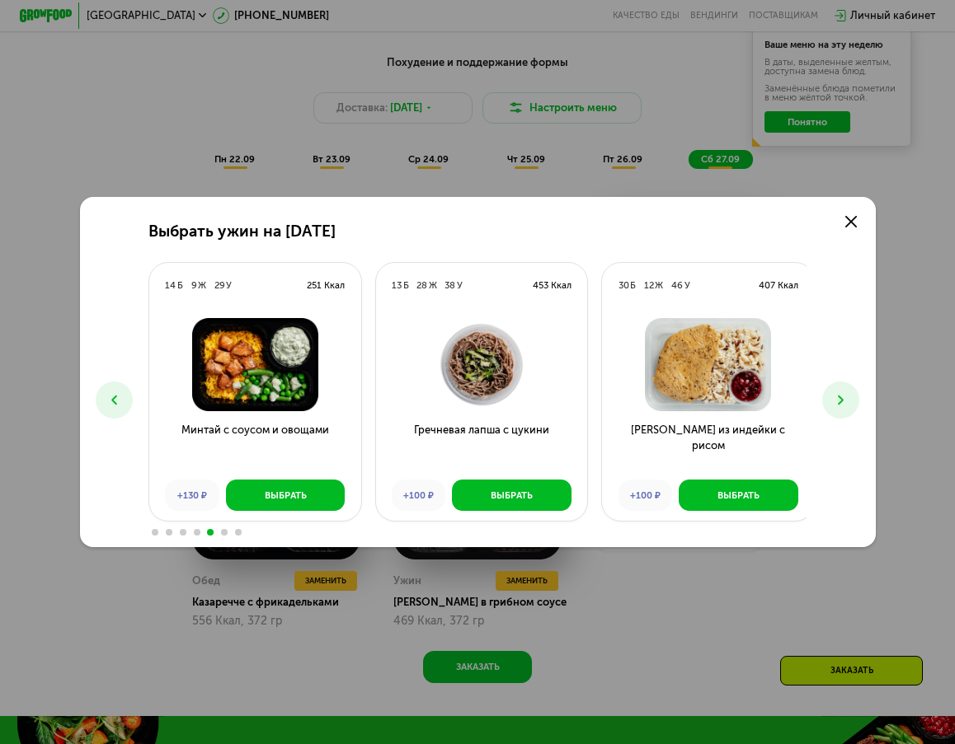
click at [848, 406] on icon at bounding box center [841, 400] width 16 height 16
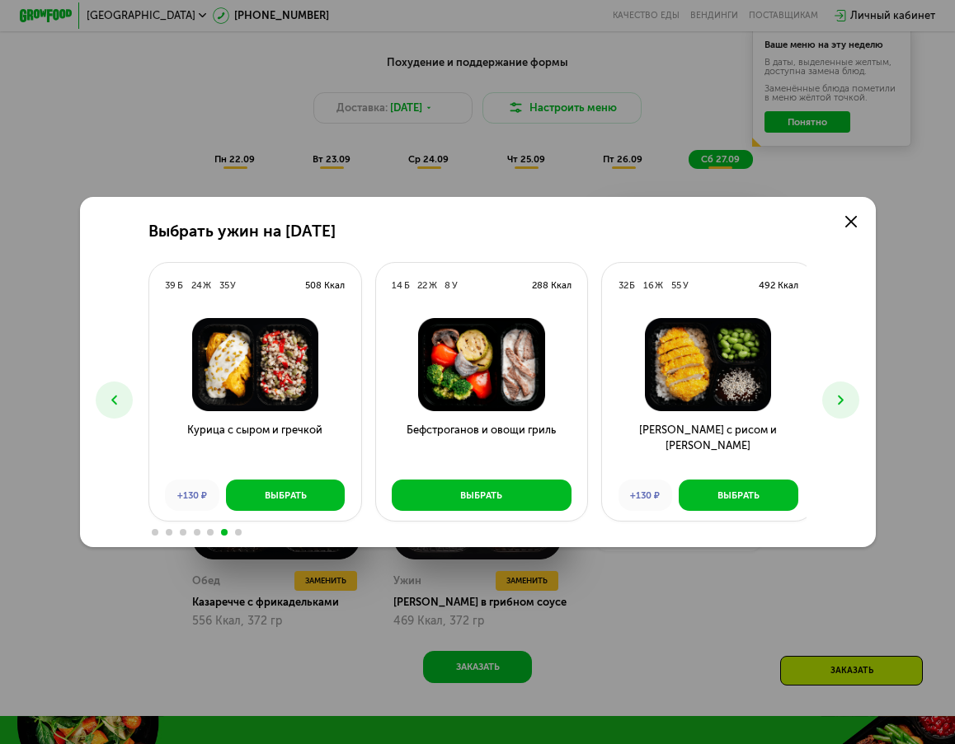
click at [848, 407] on icon at bounding box center [841, 400] width 16 height 16
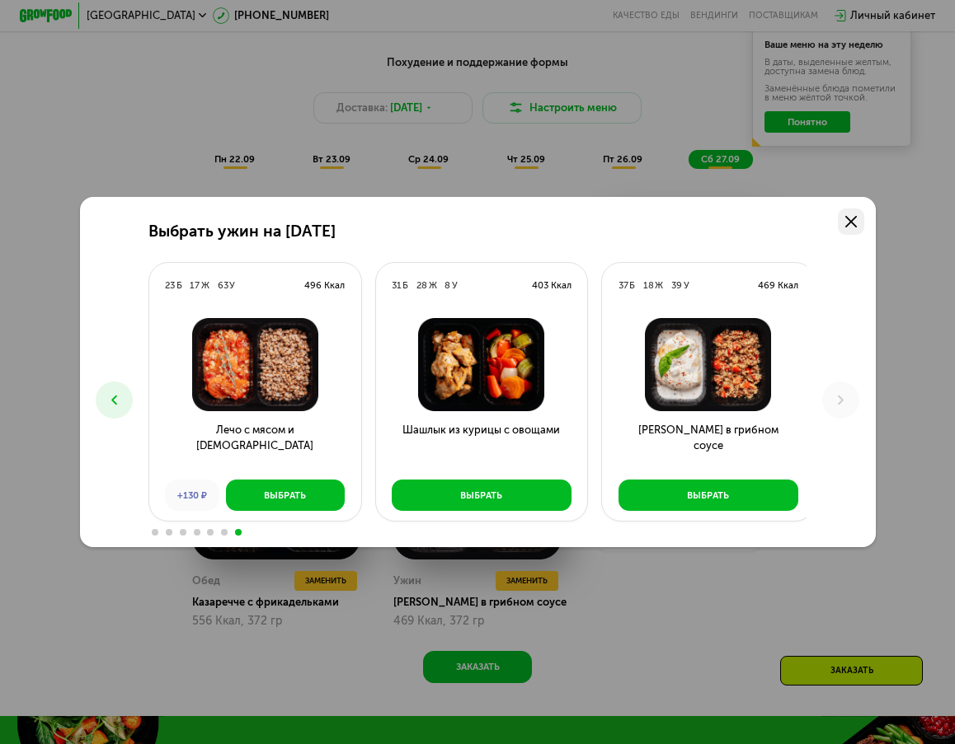
click at [864, 223] on link at bounding box center [851, 222] width 26 height 26
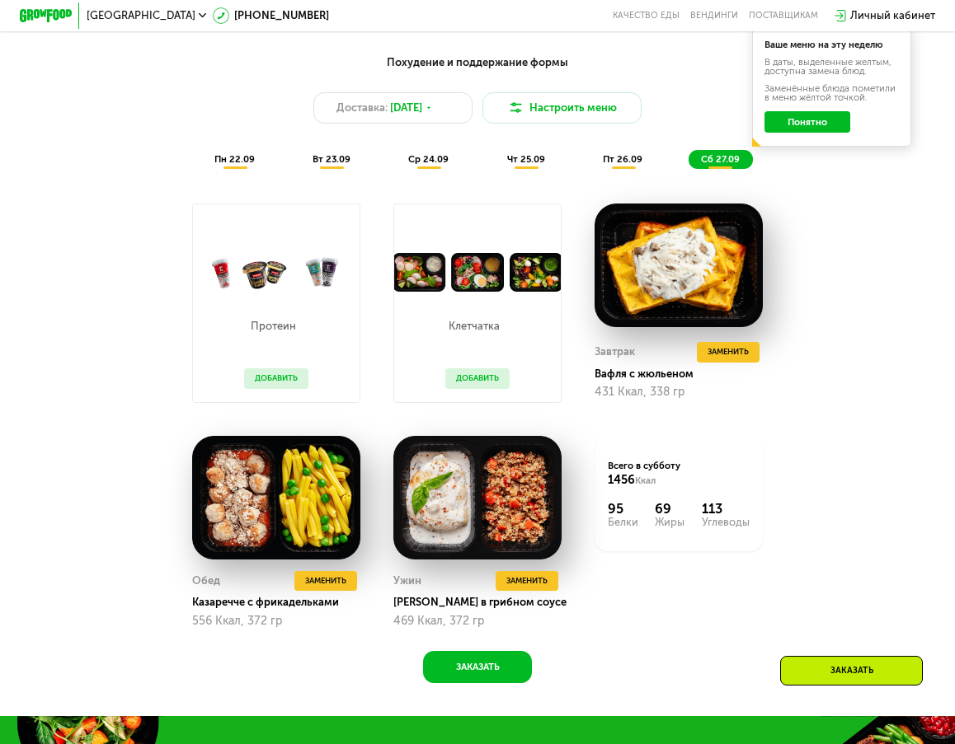
click at [219, 169] on div "пн 22.09" at bounding box center [235, 159] width 66 height 19
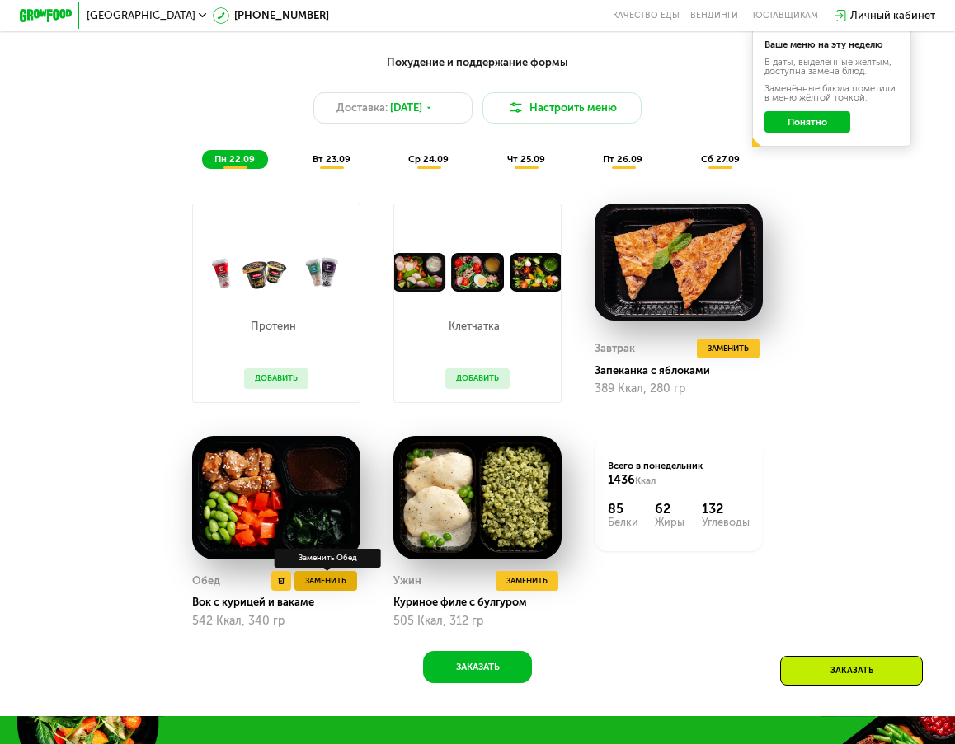
click at [317, 588] on span "Заменить" at bounding box center [325, 581] width 41 height 13
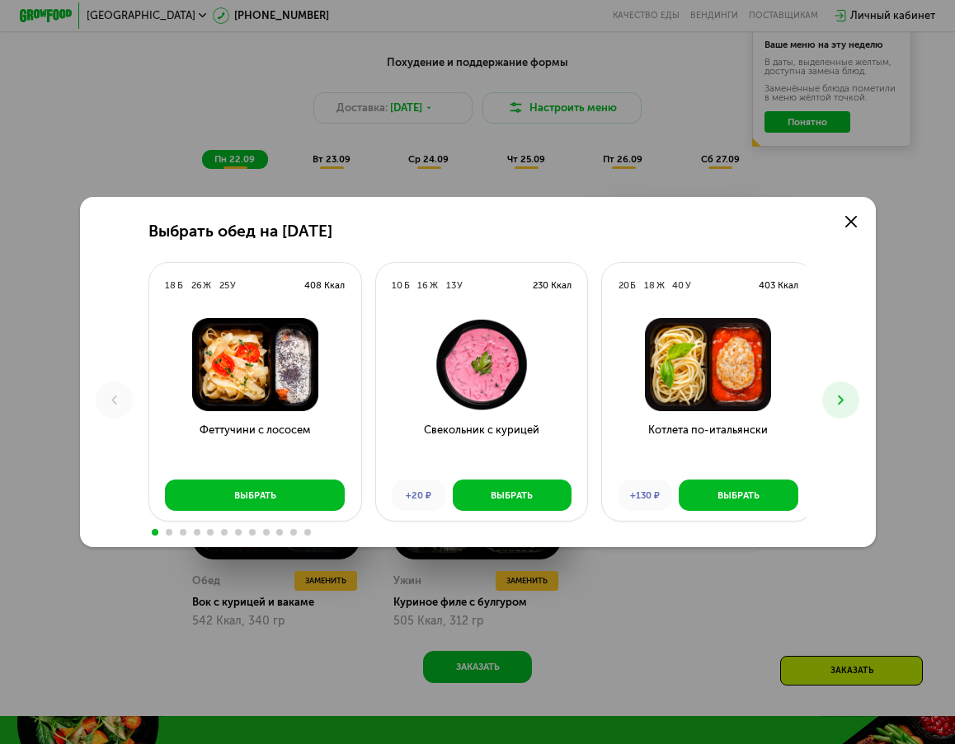
click at [848, 397] on icon at bounding box center [841, 400] width 16 height 16
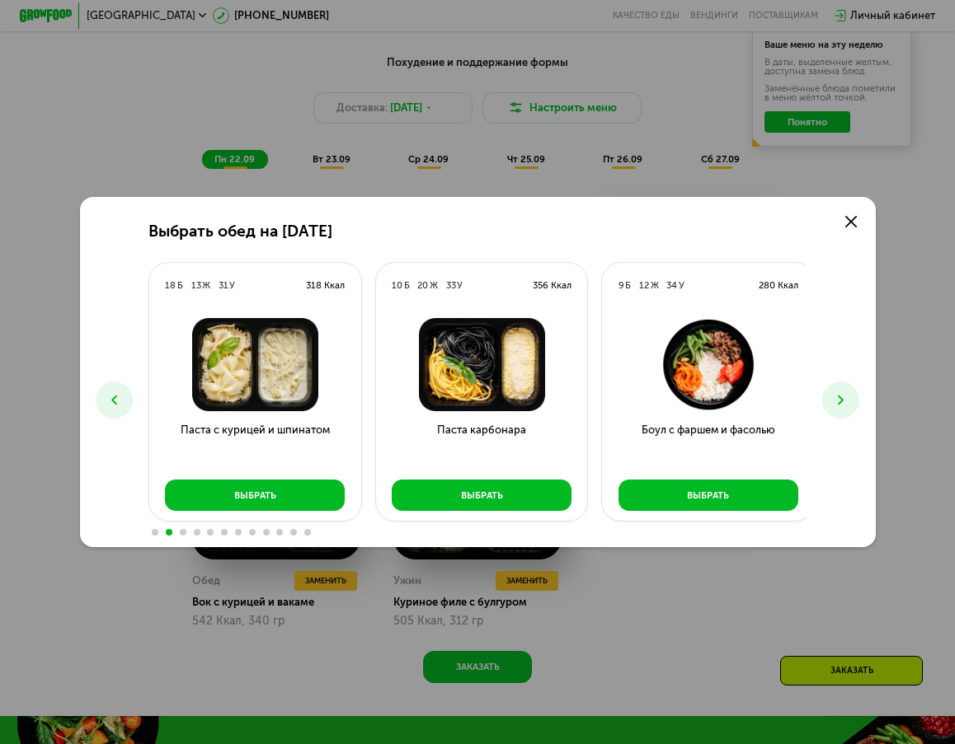
click at [848, 397] on icon at bounding box center [841, 400] width 16 height 16
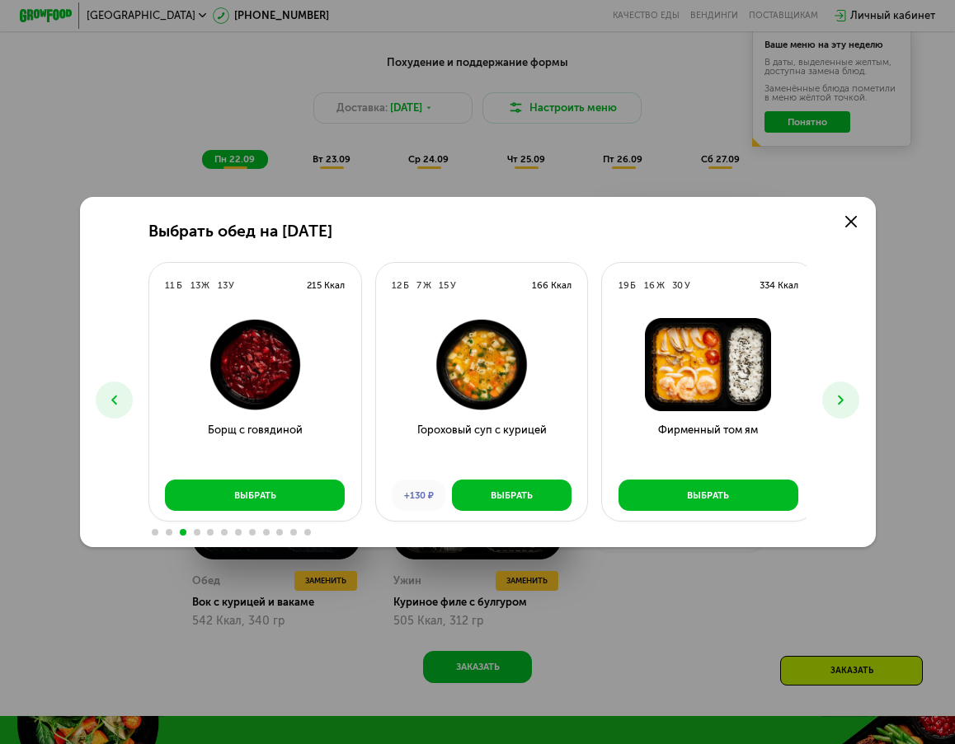
click at [848, 397] on icon at bounding box center [841, 400] width 16 height 16
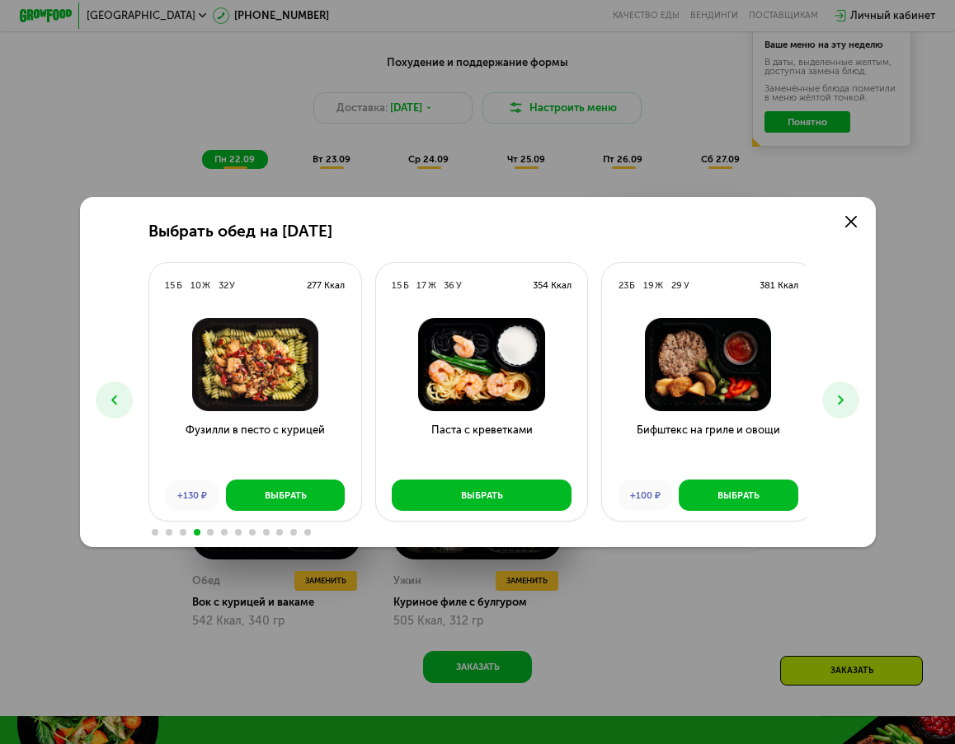
click at [848, 397] on icon at bounding box center [841, 400] width 16 height 16
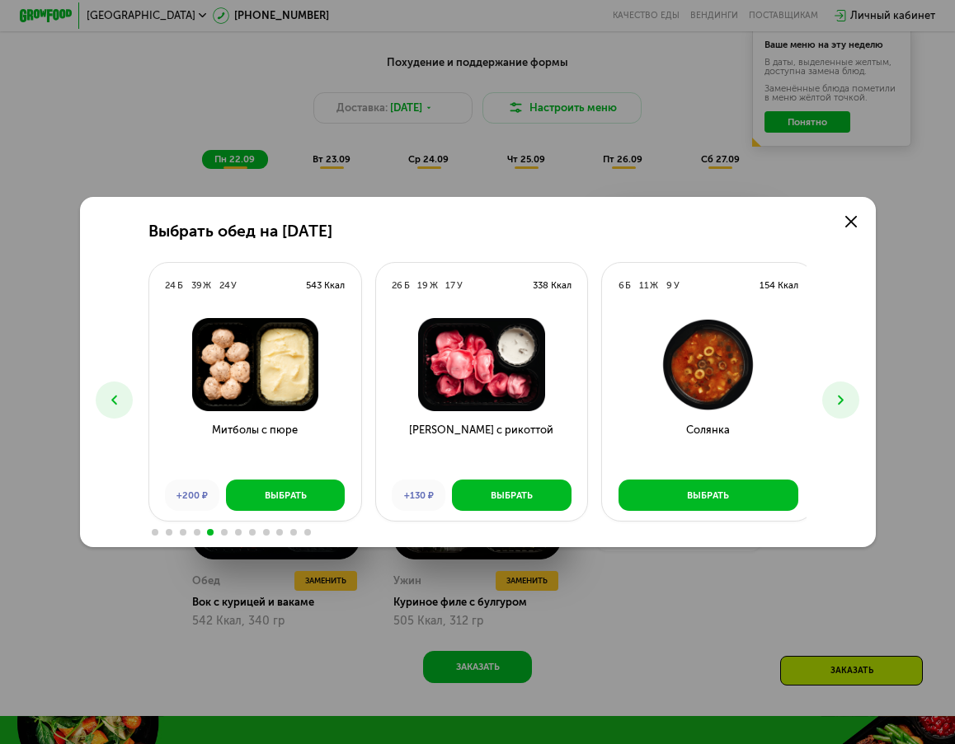
click at [848, 397] on icon at bounding box center [841, 400] width 16 height 16
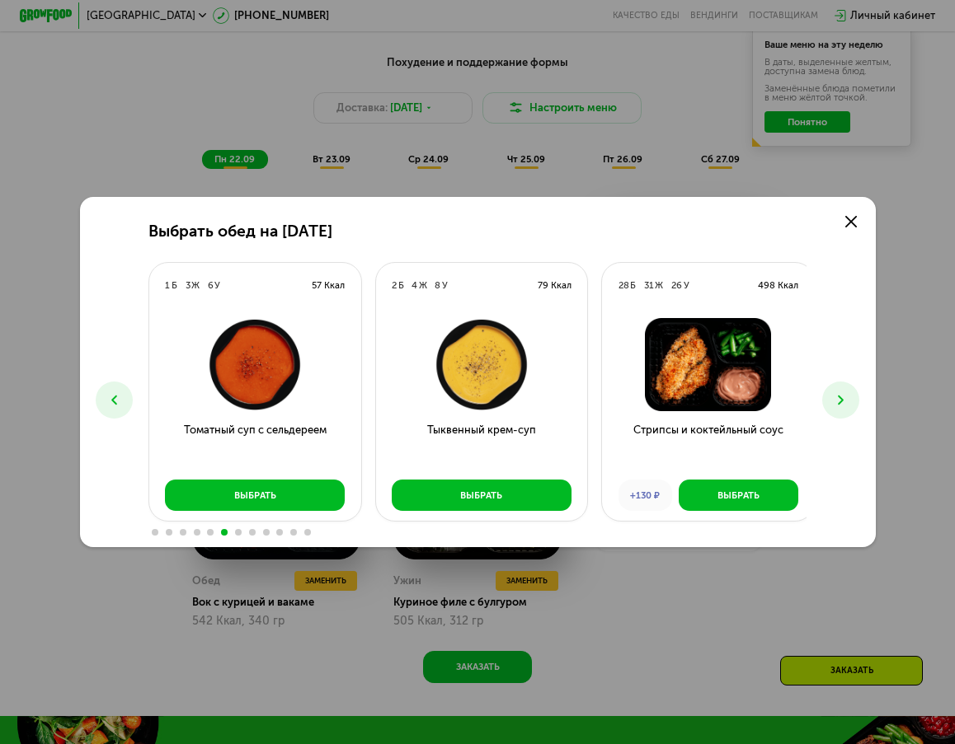
click at [848, 397] on icon at bounding box center [841, 400] width 16 height 16
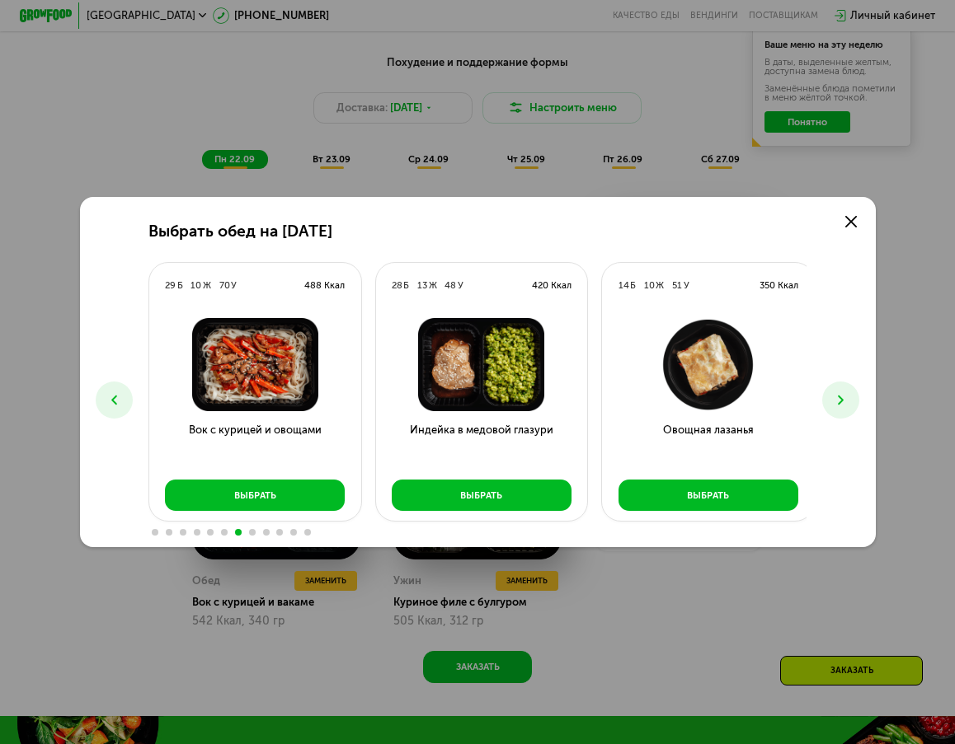
click at [848, 397] on icon at bounding box center [841, 400] width 16 height 16
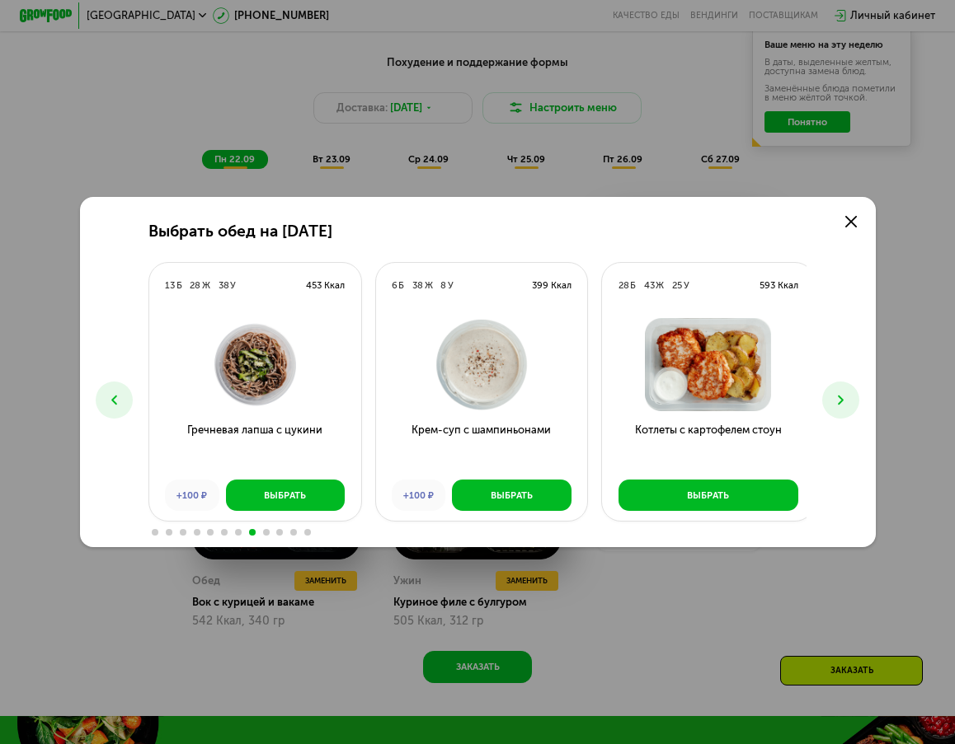
click at [848, 397] on icon at bounding box center [841, 400] width 16 height 16
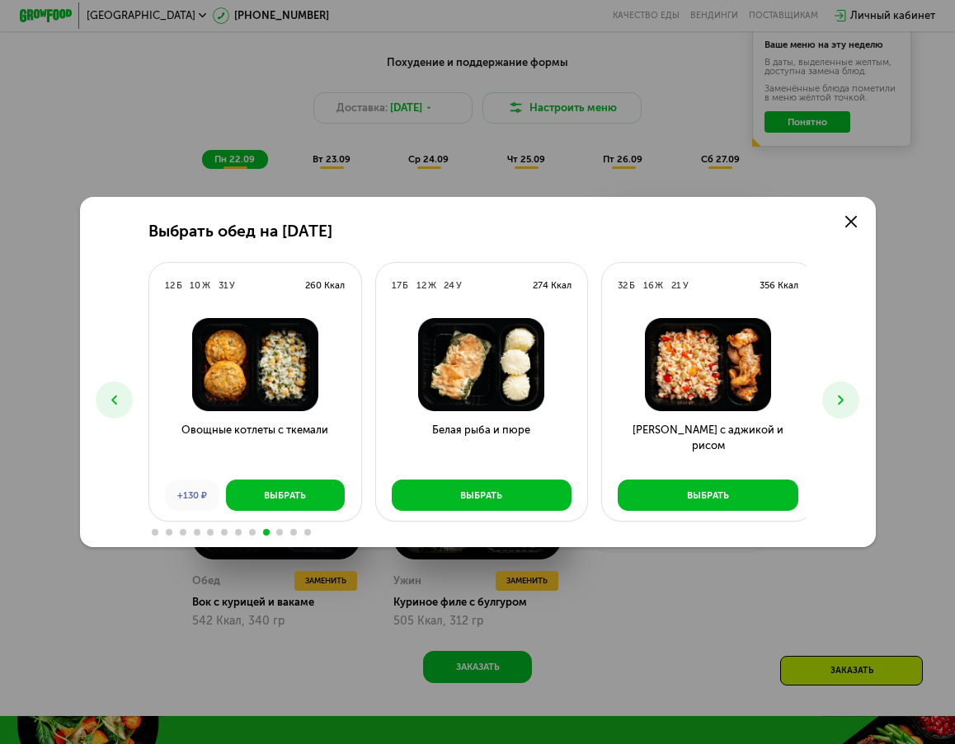
click at [848, 397] on icon at bounding box center [841, 400] width 16 height 16
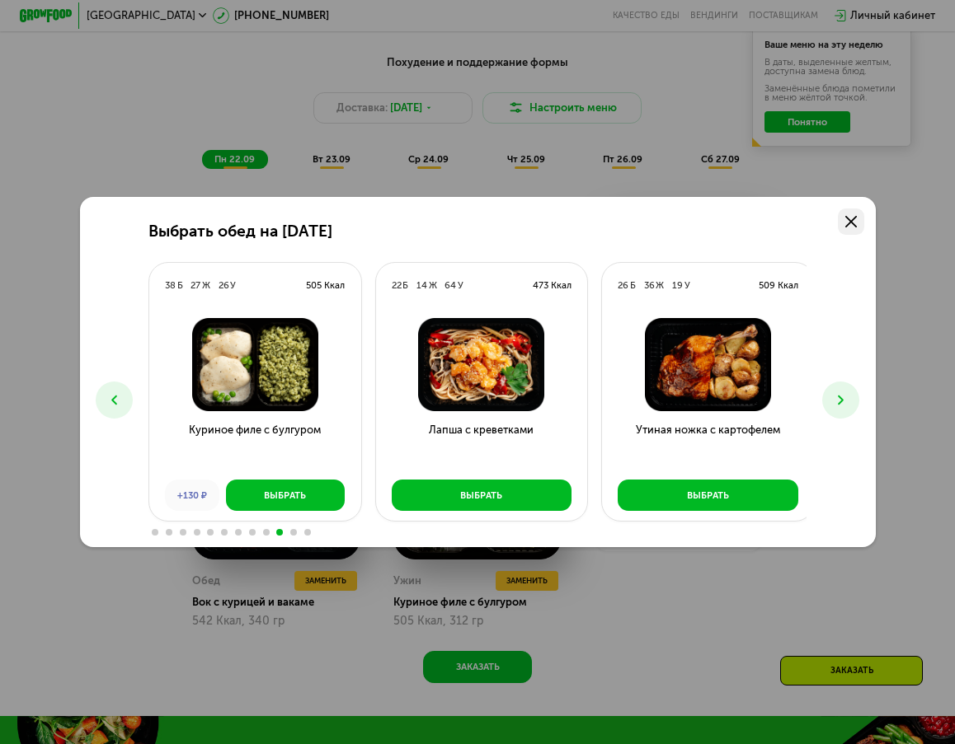
click at [854, 216] on icon at bounding box center [851, 222] width 12 height 12
